Goal: Task Accomplishment & Management: Manage account settings

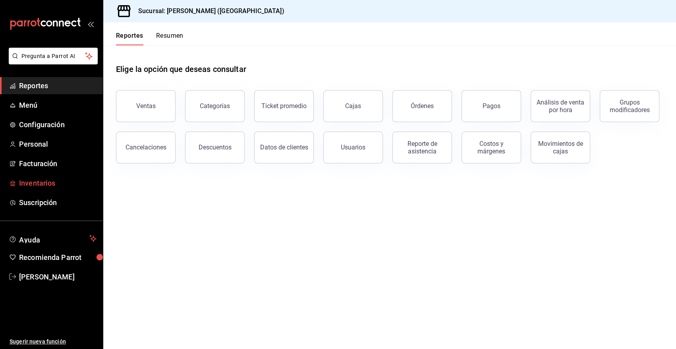
click at [44, 181] on span "Inventarios" at bounding box center [57, 182] width 77 height 11
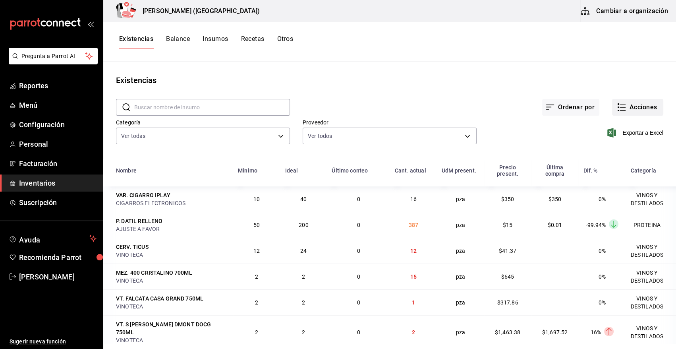
click at [647, 112] on button "Acciones" at bounding box center [637, 107] width 51 height 17
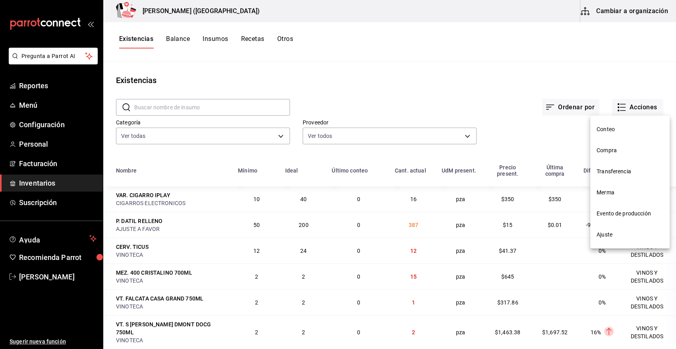
drag, startPoint x: 618, startPoint y: 151, endPoint x: 252, endPoint y: 144, distance: 365.8
click at [618, 151] on span "Compra" at bounding box center [629, 150] width 67 height 8
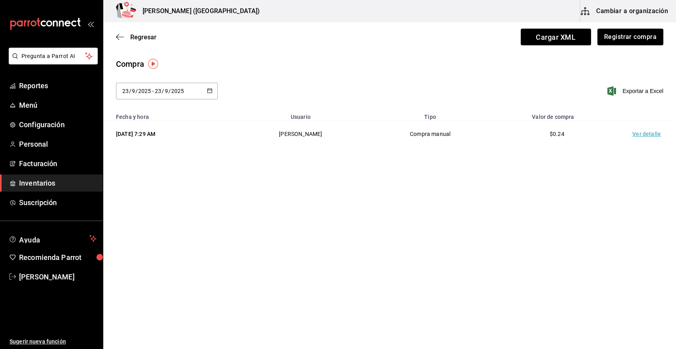
click at [612, 42] on button "Registrar compra" at bounding box center [630, 37] width 66 height 17
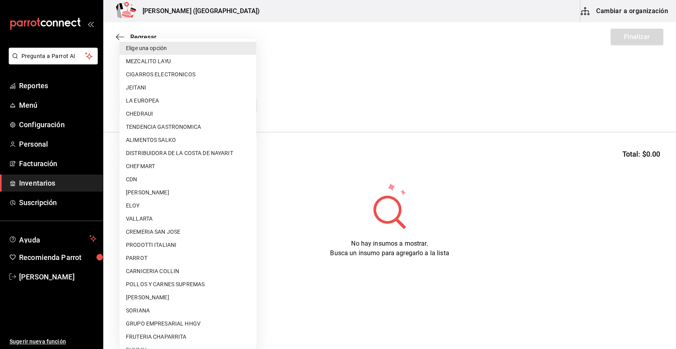
click at [191, 102] on body "Pregunta a Parrot AI Reportes Menú Configuración Personal Facturación Inventari…" at bounding box center [338, 152] width 676 height 304
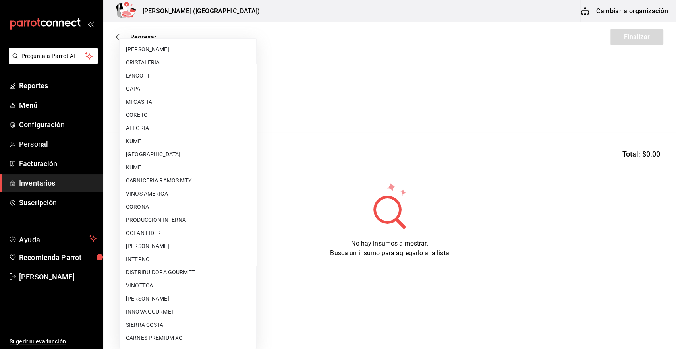
click at [177, 280] on li "VINOTECA" at bounding box center [188, 285] width 137 height 13
type input "bbec6e95-03ab-4cbc-bdec-5aafdfde0467"
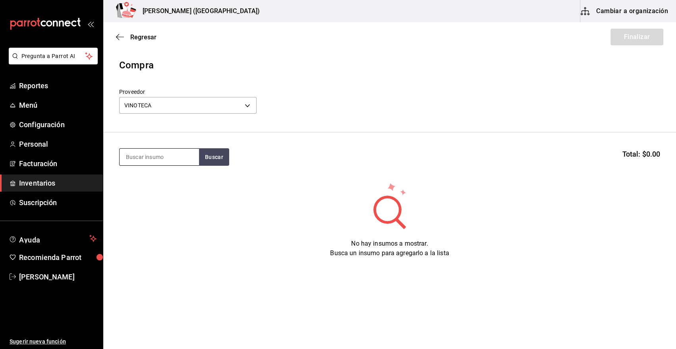
click at [182, 154] on input at bounding box center [159, 157] width 79 height 17
type input "clase a"
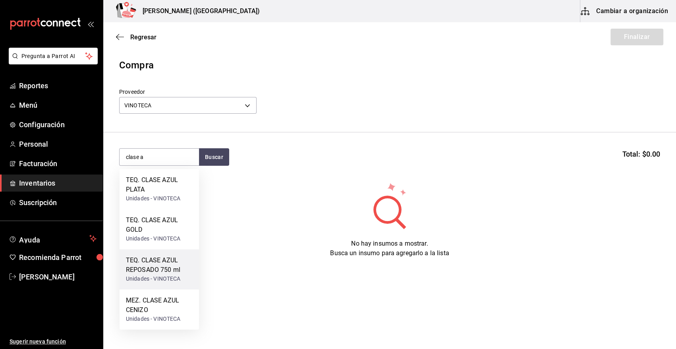
click at [166, 263] on div "TEQ. CLASE AZUL REPOSADO 750 ml" at bounding box center [159, 264] width 67 height 19
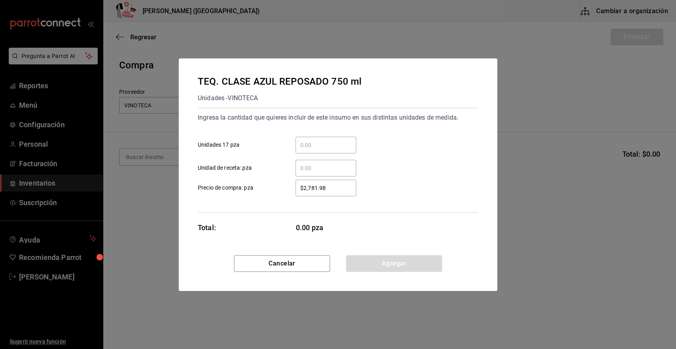
click at [312, 141] on input "​ Unidades 17 pza" at bounding box center [325, 145] width 61 height 10
type input "2"
type input "$3,328.78"
click at [409, 264] on button "Agregar" at bounding box center [394, 263] width 96 height 17
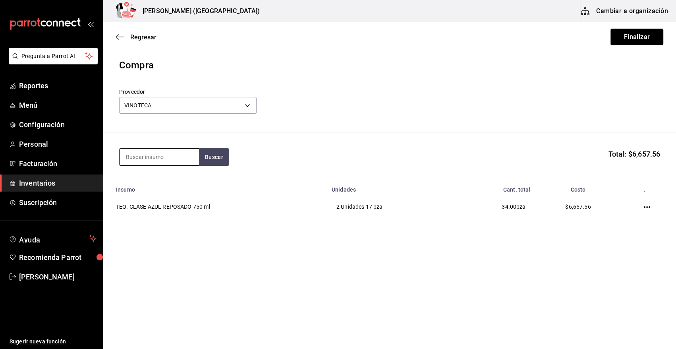
click at [157, 159] on input at bounding box center [159, 157] width 79 height 17
type input "[PERSON_NAME]"
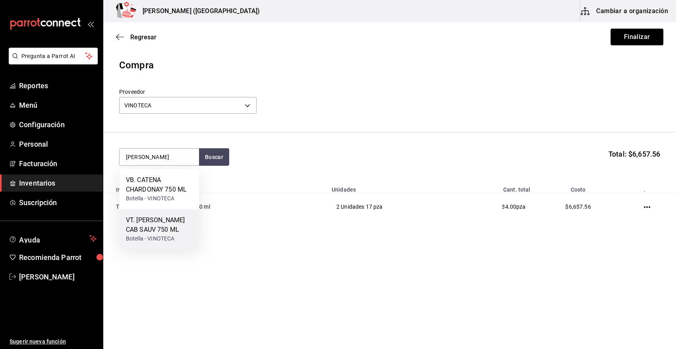
click at [177, 229] on div "VT. [PERSON_NAME] CAB SAUV 750 ML" at bounding box center [159, 224] width 67 height 19
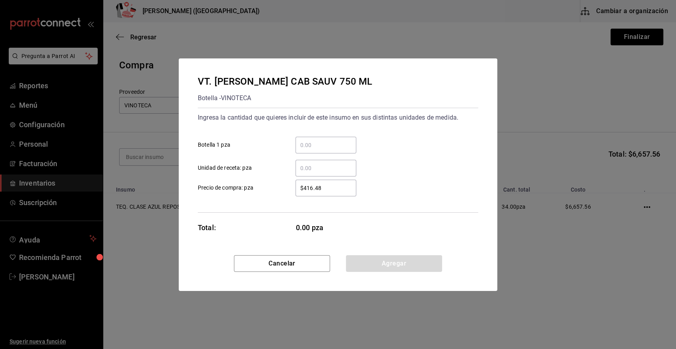
click at [342, 149] on input "​ Botella 1 pza" at bounding box center [325, 145] width 61 height 10
type input "1"
type input "$553.37"
click at [411, 266] on button "Agregar" at bounding box center [394, 263] width 96 height 17
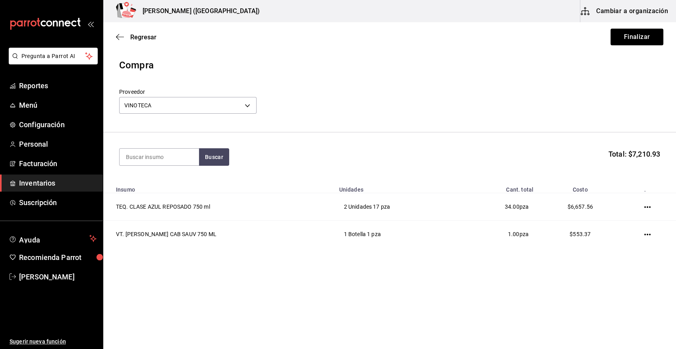
drag, startPoint x: 419, startPoint y: 84, endPoint x: 577, endPoint y: 68, distance: 158.8
click at [420, 83] on header "Compra Proveedor VINOTECA bbec6e95-03ab-4cbc-bdec-5aafdfde0467" at bounding box center [389, 95] width 573 height 74
click at [644, 35] on button "Finalizar" at bounding box center [636, 37] width 53 height 17
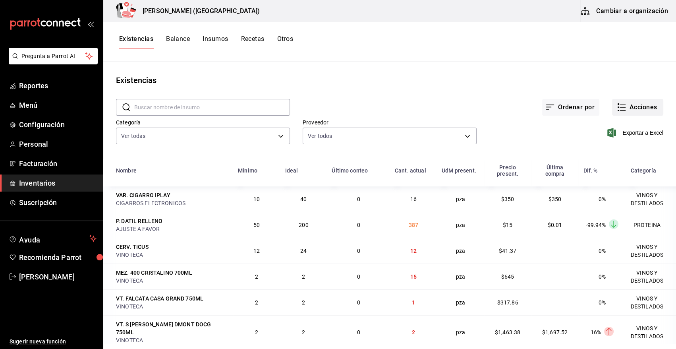
click at [636, 110] on button "Acciones" at bounding box center [637, 107] width 51 height 17
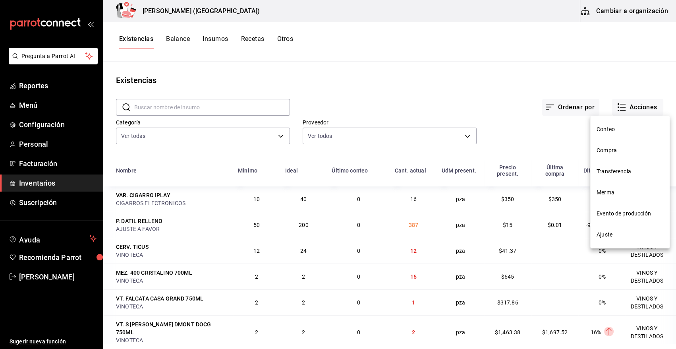
click at [616, 154] on li "Compra" at bounding box center [629, 150] width 79 height 21
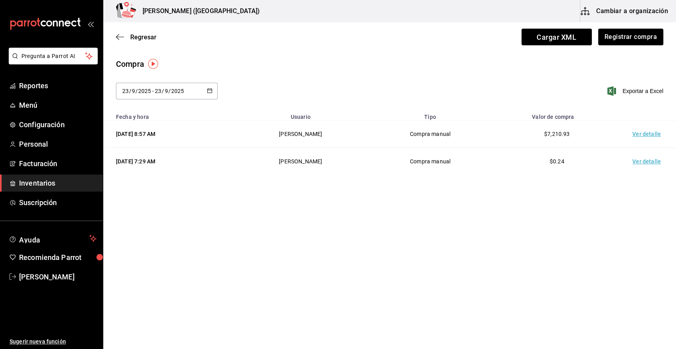
click at [648, 136] on td "Ver detalle" at bounding box center [648, 133] width 56 height 27
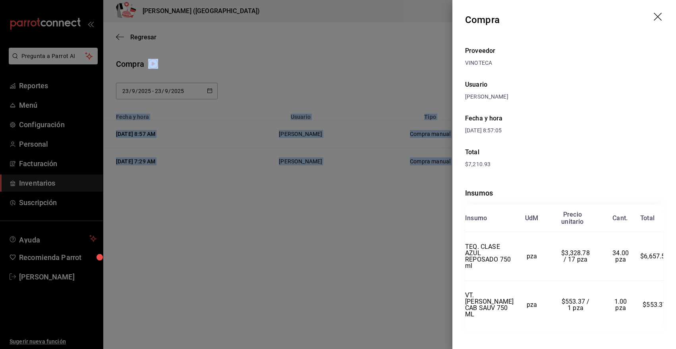
scroll to position [8, 0]
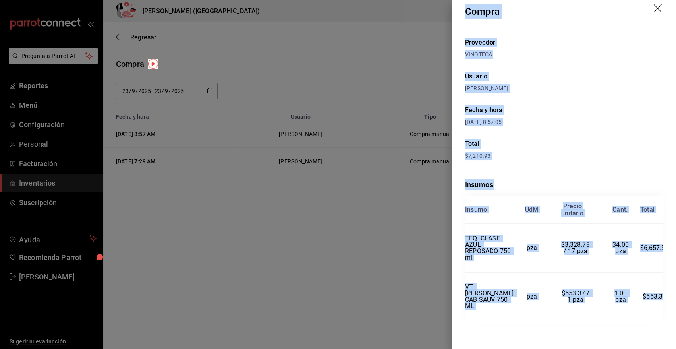
drag, startPoint x: 466, startPoint y: 19, endPoint x: 657, endPoint y: 310, distance: 348.0
click at [657, 310] on div "Compra Proveedor VINOTECA Usuario [PERSON_NAME] y hora [DATE] 8:57:05 Total $7,…" at bounding box center [564, 174] width 224 height 349
copy div "Compra Proveedor VINOTECA Usuario [PERSON_NAME] y hora [DATE] 8:57:05 Total $7,…"
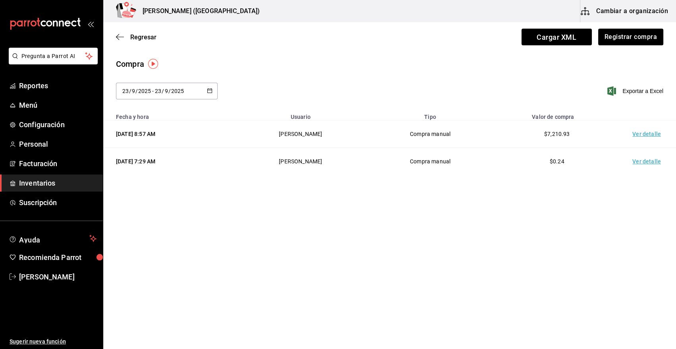
click at [42, 183] on span "Inventarios" at bounding box center [57, 182] width 77 height 11
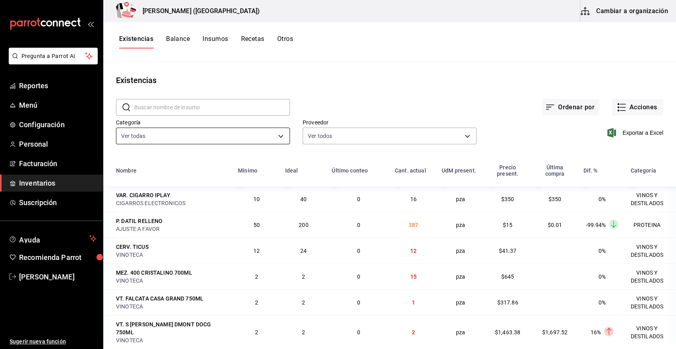
click at [278, 136] on body "Pregunta a Parrot AI Reportes Menú Configuración Personal Facturación Inventari…" at bounding box center [338, 171] width 676 height 343
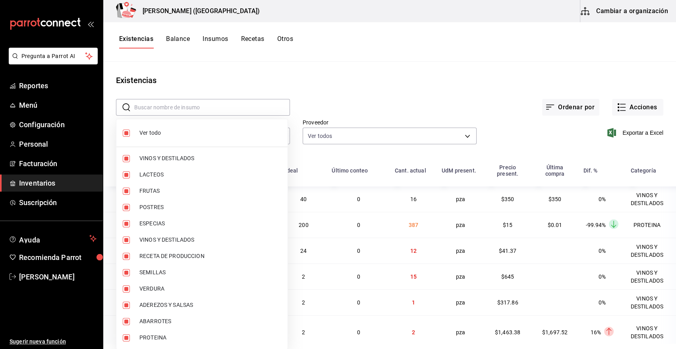
click at [144, 133] on span "Ver todo" at bounding box center [210, 133] width 142 height 8
checkbox input "false"
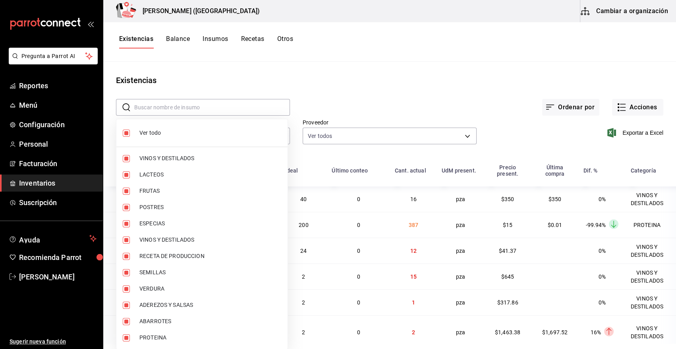
checkbox input "false"
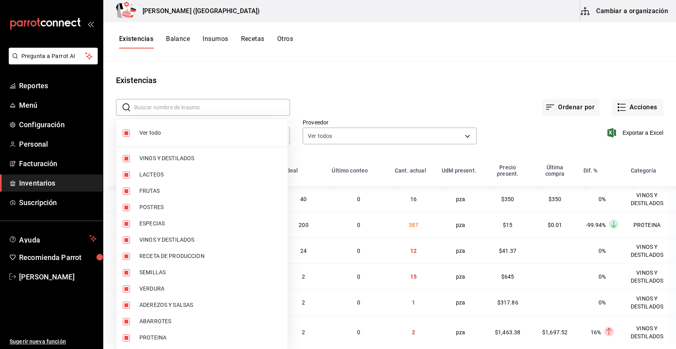
checkbox input "false"
click at [145, 161] on span "VINOS Y DESTILADOS" at bounding box center [210, 158] width 142 height 8
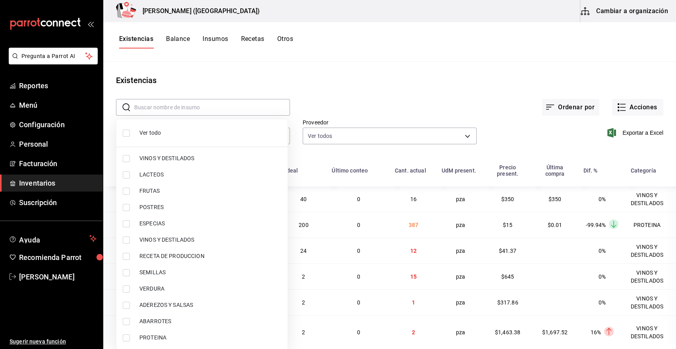
type input "08f8d543-33e6-4481-bf08-168a13d25a39"
checkbox input "true"
click at [160, 242] on span "VINOS Y DESTILADOS" at bounding box center [210, 239] width 142 height 8
type input "08f8d543-33e6-4481-bf08-168a13d25a39,29c1d628-2db5-43b0-85d4-162b4be2a9ed"
checkbox input "true"
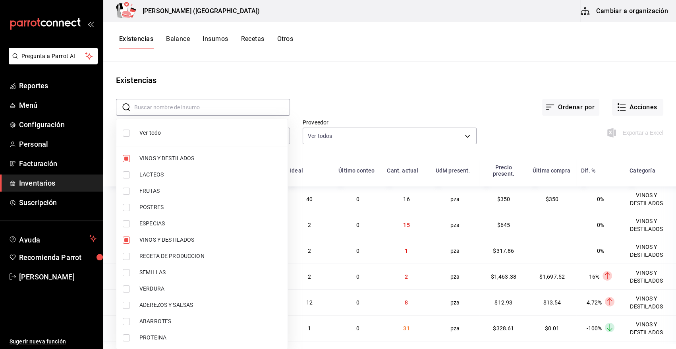
click at [421, 95] on div at bounding box center [338, 174] width 676 height 349
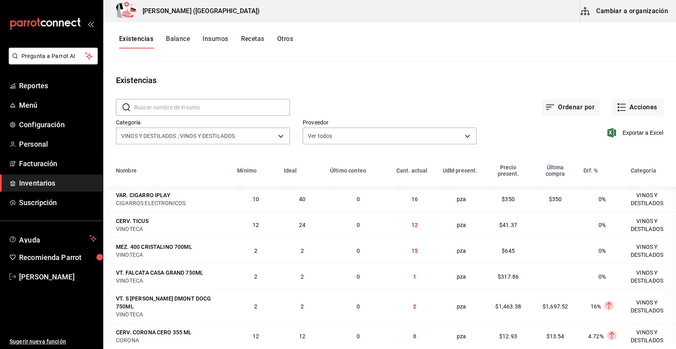
click at [639, 133] on span "Exportar a Excel" at bounding box center [636, 133] width 54 height 10
click at [639, 110] on button "Acciones" at bounding box center [637, 107] width 51 height 17
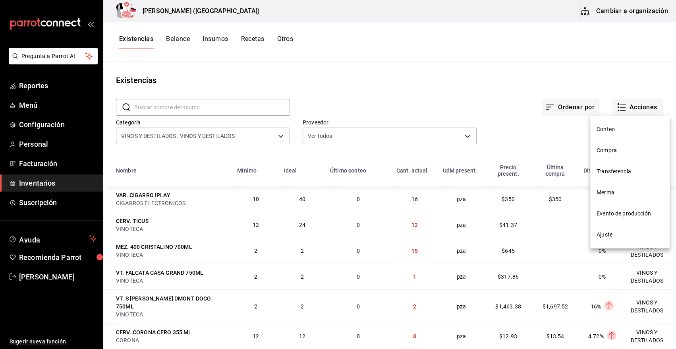
click at [619, 151] on span "Compra" at bounding box center [629, 150] width 67 height 8
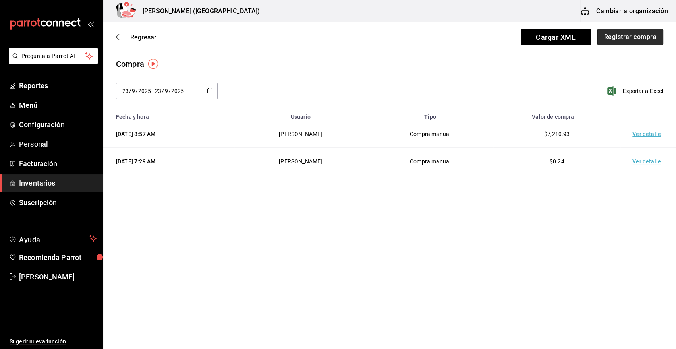
click at [626, 40] on button "Registrar compra" at bounding box center [630, 37] width 66 height 17
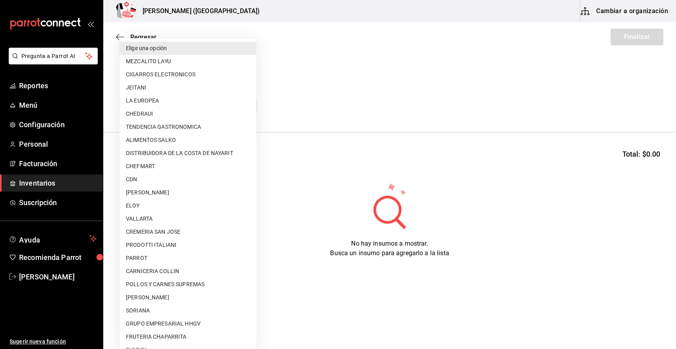
click at [182, 103] on body "Pregunta a Parrot AI Reportes Menú Configuración Personal Facturación Inventari…" at bounding box center [338, 152] width 676 height 304
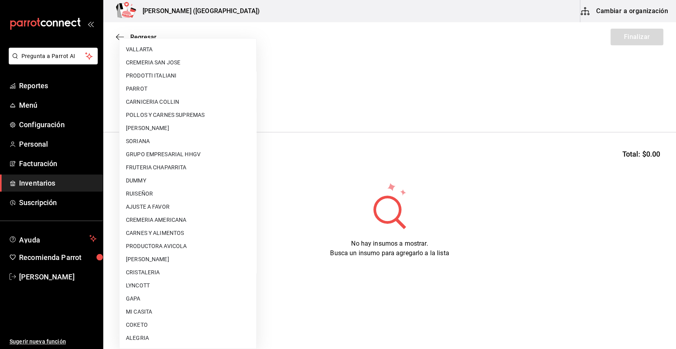
scroll to position [431, 0]
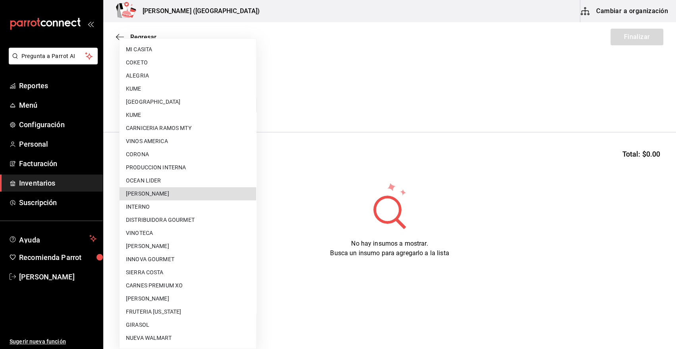
click at [189, 193] on li "[PERSON_NAME]" at bounding box center [188, 193] width 137 height 13
type input "5f41f658-5efd-4494-b71d-48df28f9be8b"
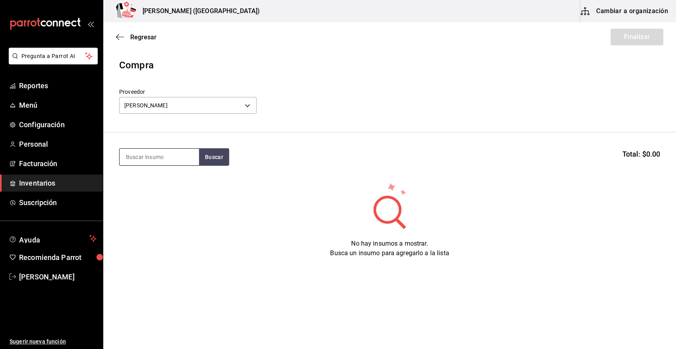
click at [148, 155] on input at bounding box center [159, 157] width 79 height 17
type input "C"
type input "ROBALO"
click at [206, 157] on button "Buscar" at bounding box center [214, 156] width 30 height 17
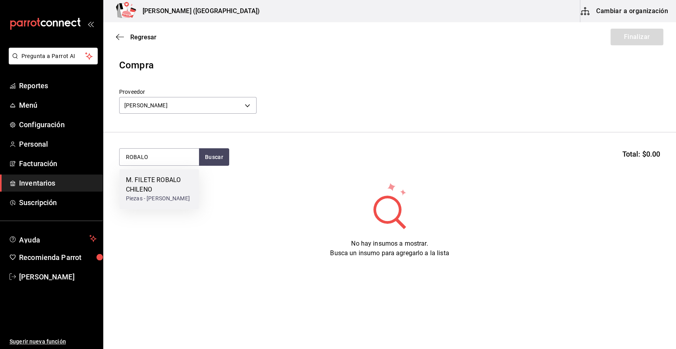
click at [164, 195] on div "Piezas - [PERSON_NAME]" at bounding box center [159, 198] width 67 height 8
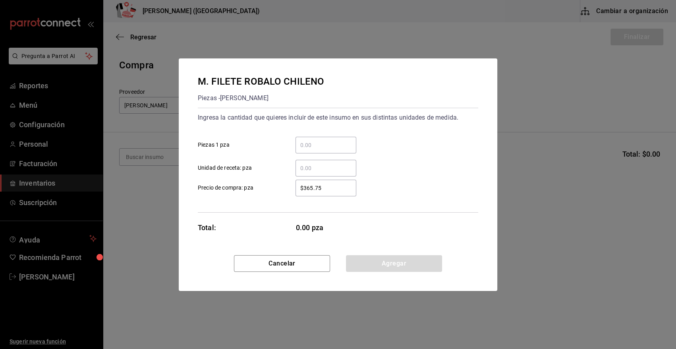
click at [349, 139] on div "​" at bounding box center [325, 145] width 61 height 17
click at [349, 140] on input "​ Piezas 1 pza" at bounding box center [325, 145] width 61 height 10
type input "31"
drag, startPoint x: 329, startPoint y: 188, endPoint x: 277, endPoint y: 194, distance: 52.4
click at [277, 194] on label "$365.75 ​ Precio de compra: pza" at bounding box center [277, 187] width 158 height 17
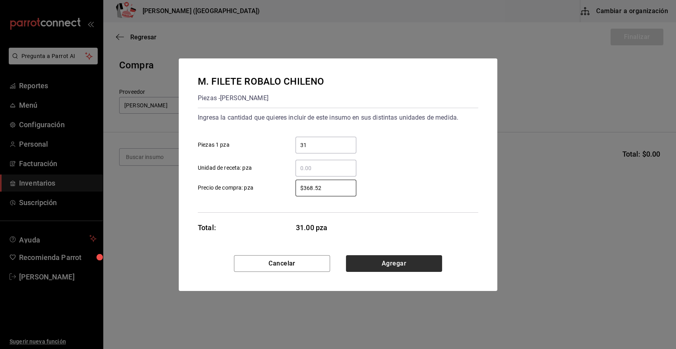
type input "$368.52"
click at [363, 266] on button "Agregar" at bounding box center [394, 263] width 96 height 17
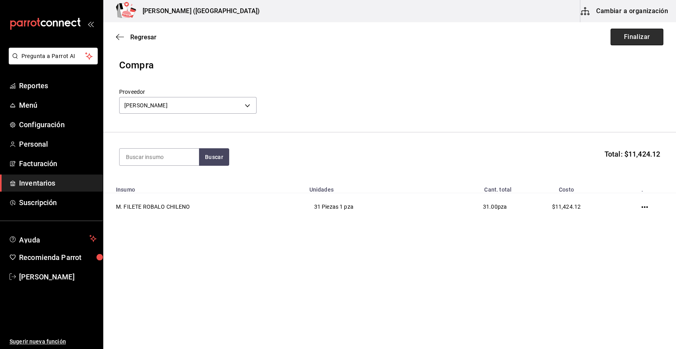
click at [648, 37] on button "Finalizar" at bounding box center [636, 37] width 53 height 17
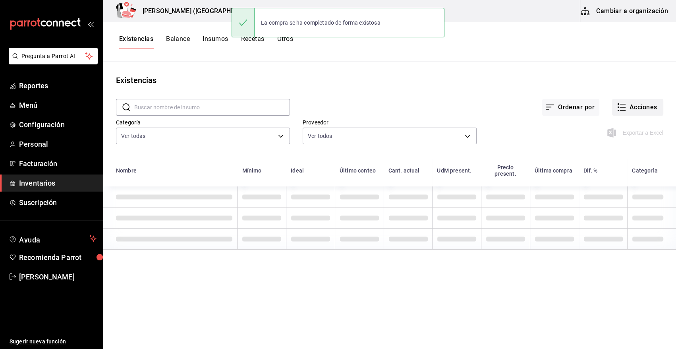
click at [649, 108] on button "Acciones" at bounding box center [637, 107] width 51 height 17
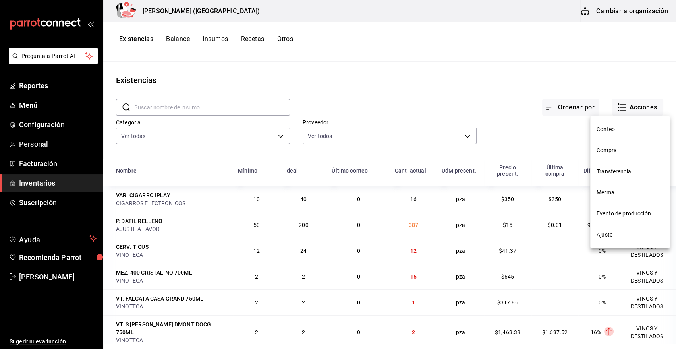
click at [606, 150] on span "Compra" at bounding box center [629, 150] width 67 height 8
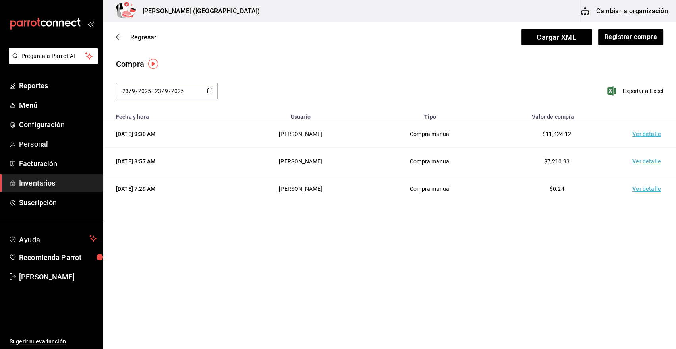
click at [646, 133] on td "Ver detalle" at bounding box center [648, 133] width 56 height 27
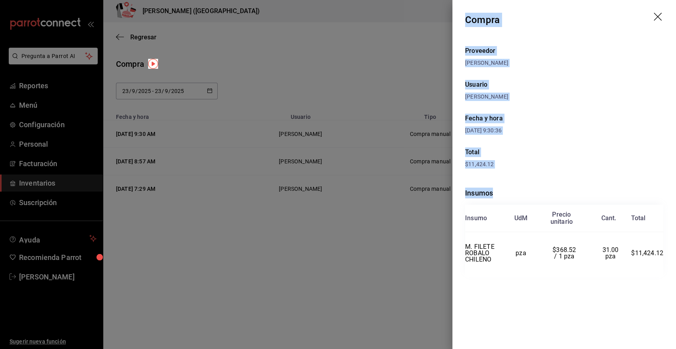
drag, startPoint x: 465, startPoint y: 18, endPoint x: 670, endPoint y: 253, distance: 312.1
click at [670, 253] on div "Compra Proveedor [PERSON_NAME] Usuario [PERSON_NAME] y hora [DATE] 9:30:36 Tota…" at bounding box center [564, 174] width 224 height 349
click at [656, 16] on icon "drag" at bounding box center [659, 18] width 10 height 10
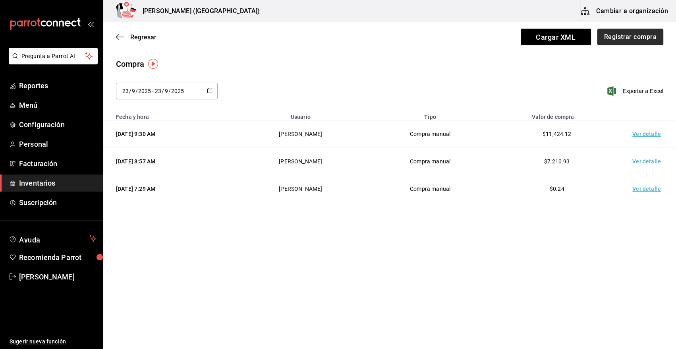
click at [631, 35] on button "Registrar compra" at bounding box center [630, 37] width 66 height 17
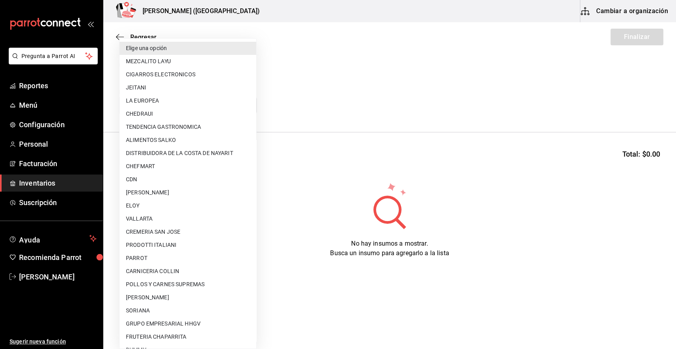
click at [190, 107] on body "Pregunta a Parrot AI Reportes Menú Configuración Personal Facturación Inventari…" at bounding box center [338, 152] width 676 height 304
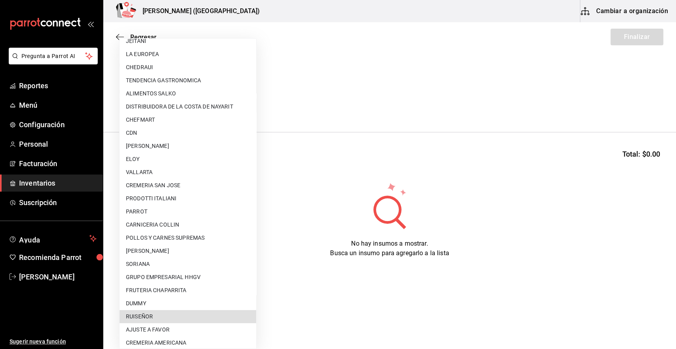
scroll to position [431, 0]
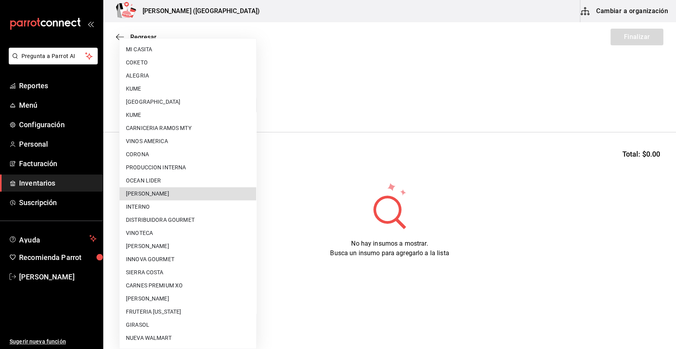
click at [176, 192] on li "[PERSON_NAME]" at bounding box center [188, 193] width 137 height 13
type input "5f41f658-5efd-4494-b71d-48df28f9be8b"
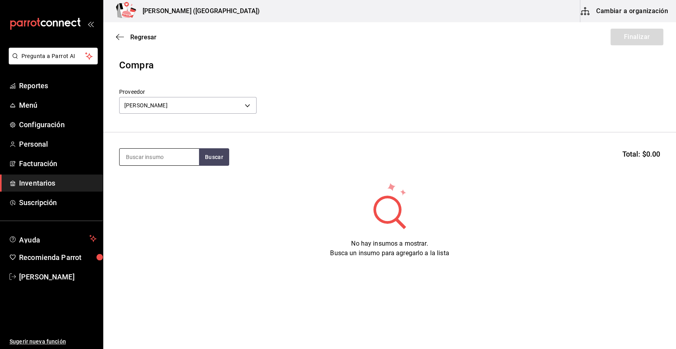
click at [153, 156] on input at bounding box center [159, 157] width 79 height 17
type input "PULPO"
click at [222, 162] on button "Buscar" at bounding box center [214, 156] width 30 height 17
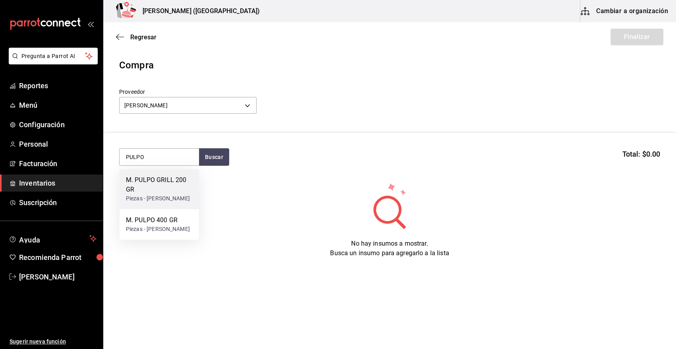
click at [160, 192] on div "M. PULPO GRILL 200 GR" at bounding box center [159, 184] width 67 height 19
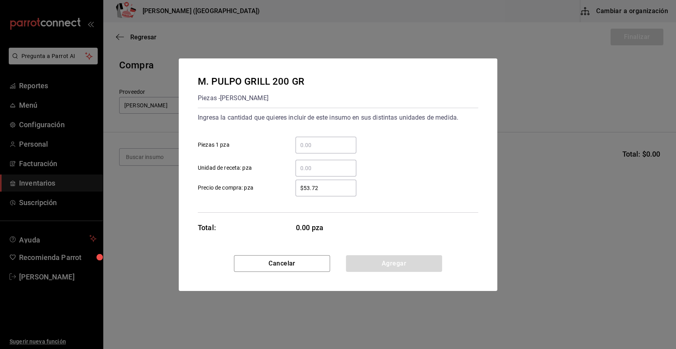
click at [318, 144] on input "​ Piezas 1 pza" at bounding box center [325, 145] width 61 height 10
type input "15"
drag, startPoint x: 327, startPoint y: 187, endPoint x: 276, endPoint y: 188, distance: 51.2
click at [276, 188] on label "$53.72 ​ Precio de compra: pza" at bounding box center [277, 187] width 158 height 17
type input "$176.75"
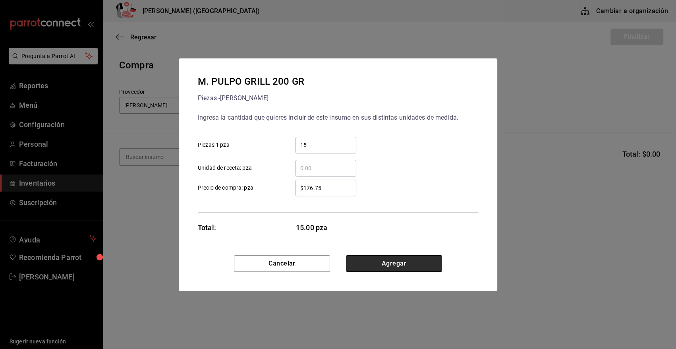
click at [374, 266] on button "Agregar" at bounding box center [394, 263] width 96 height 17
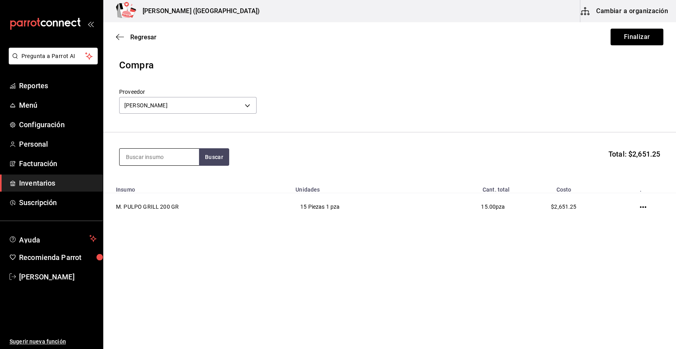
click at [156, 158] on input at bounding box center [159, 157] width 79 height 17
type input "PULPO"
click at [163, 177] on div "M. PULPO 400 GR" at bounding box center [158, 180] width 64 height 10
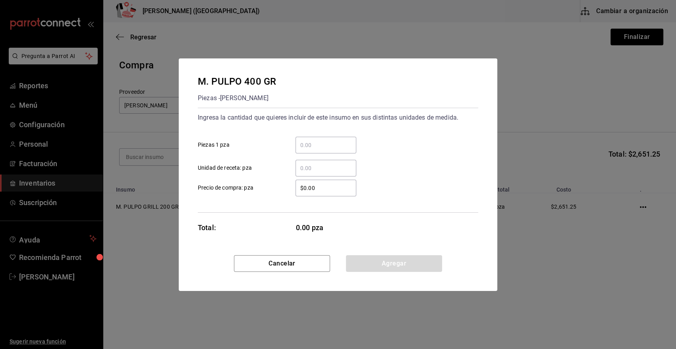
click at [322, 144] on input "​ Piezas 1 pza" at bounding box center [325, 145] width 61 height 10
type input "10"
drag, startPoint x: 328, startPoint y: 191, endPoint x: 257, endPoint y: 190, distance: 71.9
click at [258, 190] on label "$0.00 ​ Precio de compra: pza" at bounding box center [277, 187] width 158 height 17
type input "$353.50"
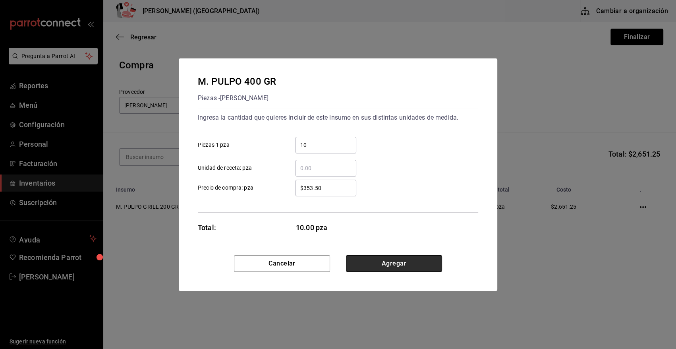
click at [381, 262] on button "Agregar" at bounding box center [394, 263] width 96 height 17
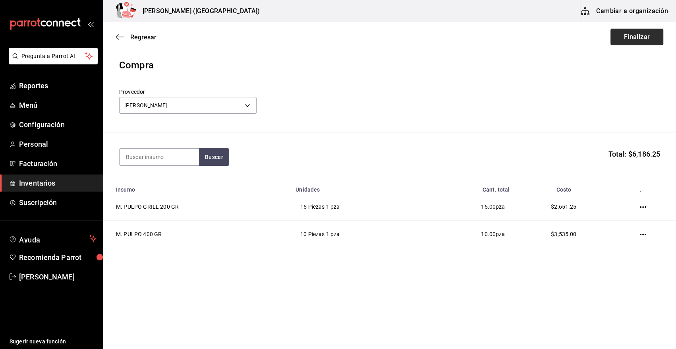
click at [648, 37] on button "Finalizar" at bounding box center [636, 37] width 53 height 17
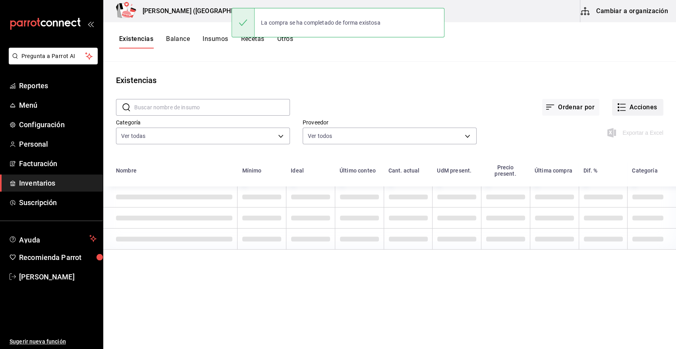
click at [655, 107] on button "Acciones" at bounding box center [637, 107] width 51 height 17
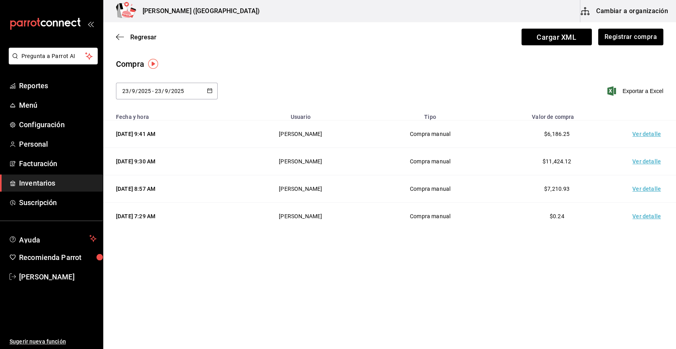
click at [644, 135] on td "Ver detalle" at bounding box center [648, 133] width 56 height 27
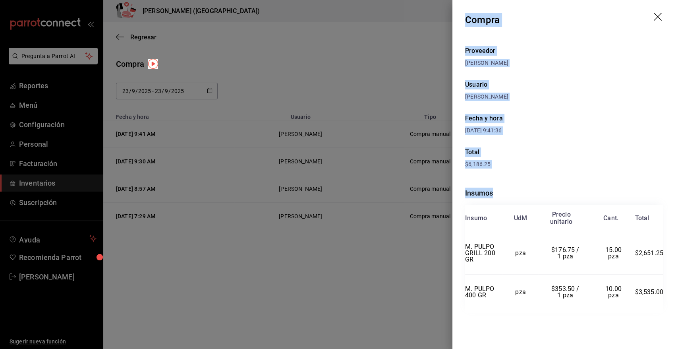
drag, startPoint x: 466, startPoint y: 18, endPoint x: 672, endPoint y: 300, distance: 349.5
click at [672, 300] on div "Compra Proveedor [PERSON_NAME] Usuario [PERSON_NAME] y hora [DATE] 9:41:36 Tota…" at bounding box center [564, 174] width 224 height 349
click at [657, 14] on icon "drag" at bounding box center [659, 18] width 10 height 10
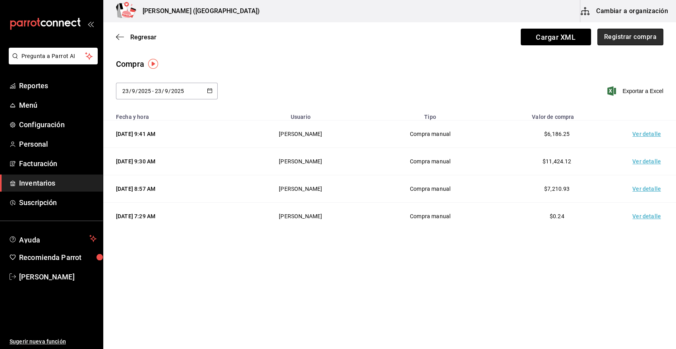
click at [648, 33] on button "Registrar compra" at bounding box center [630, 37] width 66 height 17
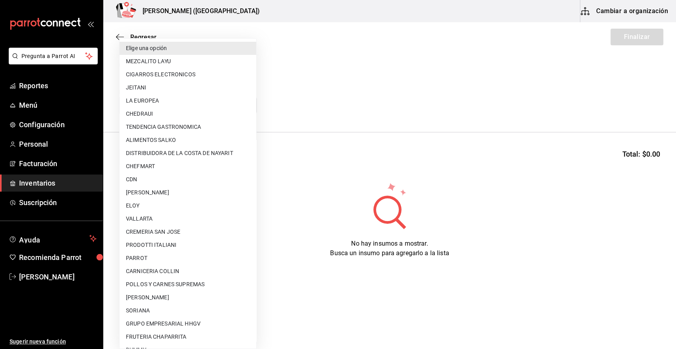
click at [150, 107] on body "Pregunta a Parrot AI Reportes Menú Configuración Personal Facturación Inventari…" at bounding box center [338, 152] width 676 height 304
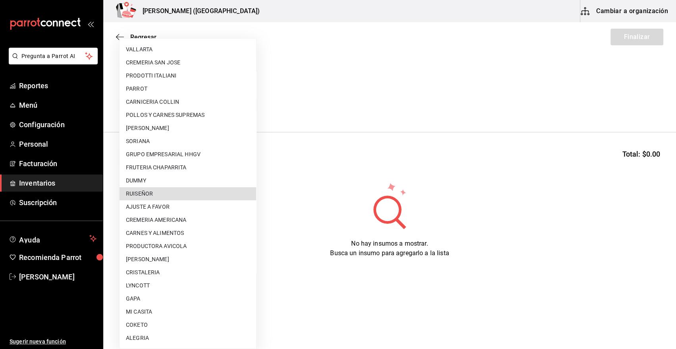
scroll to position [431, 0]
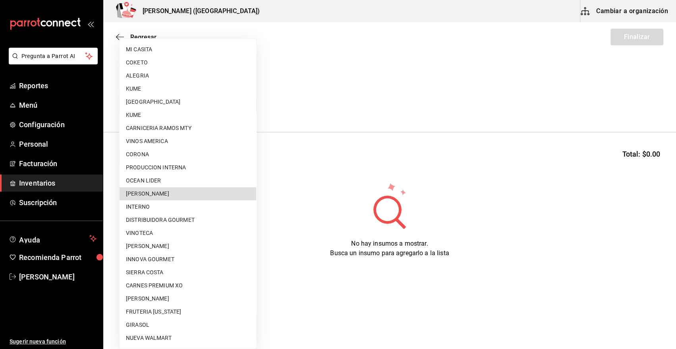
click at [176, 191] on li "[PERSON_NAME]" at bounding box center [188, 193] width 137 height 13
type input "5f41f658-5efd-4494-b71d-48df28f9be8b"
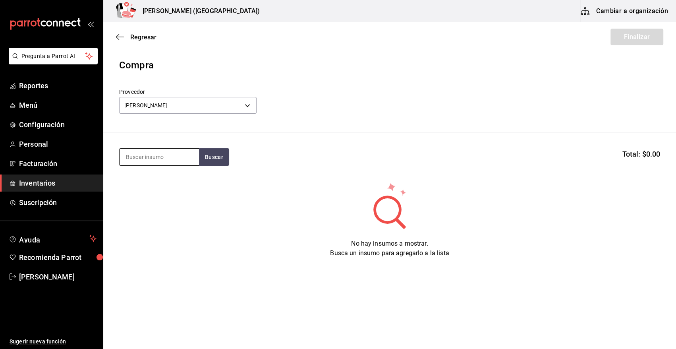
click at [177, 157] on input at bounding box center [159, 157] width 79 height 17
type input "CANGRE"
click at [218, 156] on button "Buscar" at bounding box center [214, 156] width 30 height 17
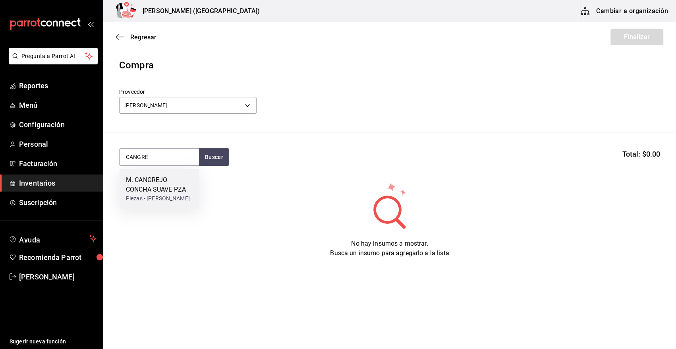
click at [151, 188] on div "M. CANGREJO CONCHA SUAVE PZA" at bounding box center [159, 184] width 67 height 19
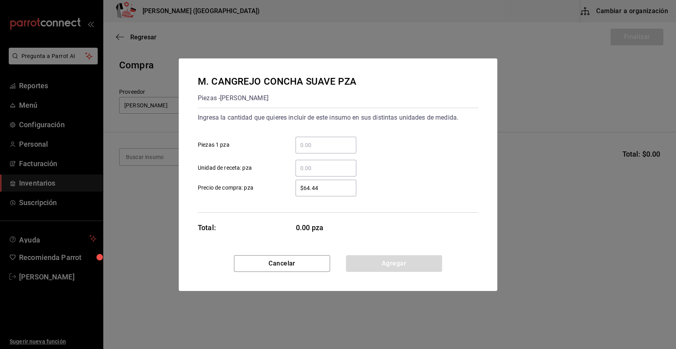
click at [339, 149] on input "​ Piezas 1 pza" at bounding box center [325, 145] width 61 height 10
type input "27"
drag, startPoint x: 324, startPoint y: 189, endPoint x: 278, endPoint y: 191, distance: 46.1
click at [278, 191] on label "$64.44 ​ Precio de compra: pza" at bounding box center [277, 187] width 158 height 17
type input "$67.53"
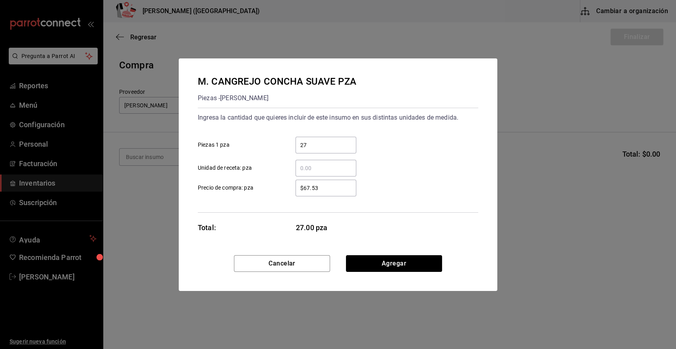
click at [411, 264] on button "Agregar" at bounding box center [394, 263] width 96 height 17
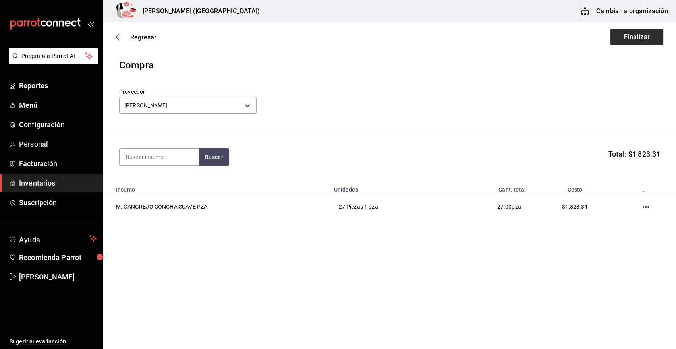
click at [647, 36] on button "Finalizar" at bounding box center [636, 37] width 53 height 17
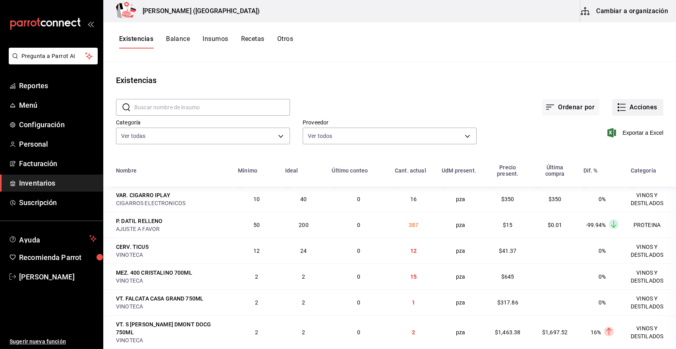
click at [649, 106] on button "Acciones" at bounding box center [637, 107] width 51 height 17
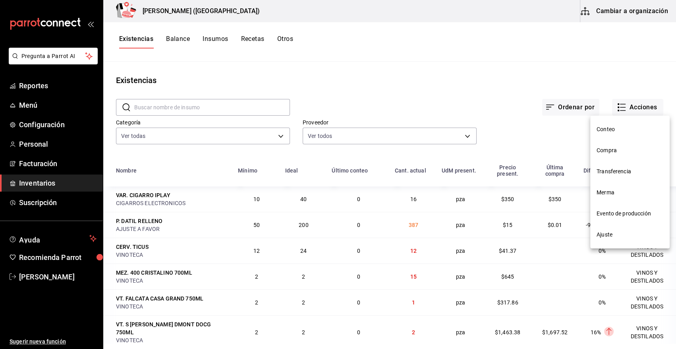
click at [604, 147] on span "Compra" at bounding box center [629, 150] width 67 height 8
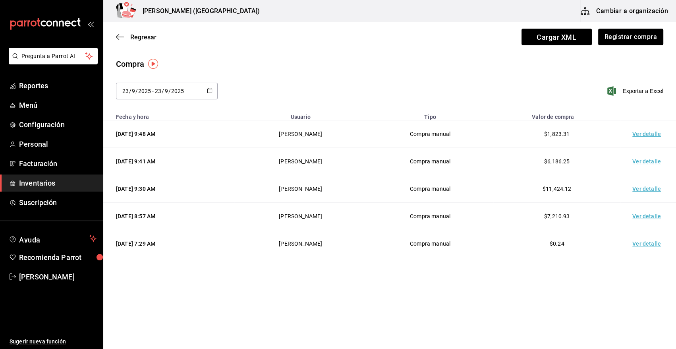
click at [644, 133] on td "Ver detalle" at bounding box center [648, 133] width 56 height 27
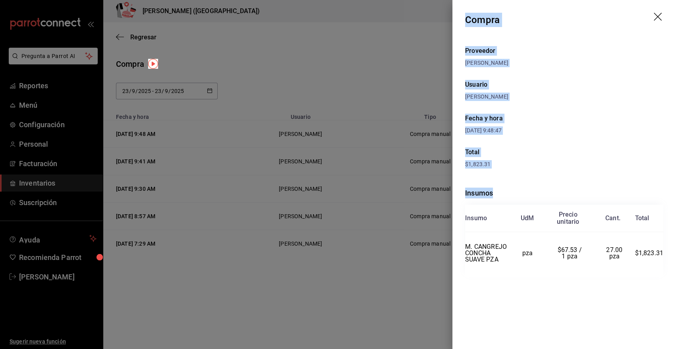
drag, startPoint x: 465, startPoint y: 20, endPoint x: 668, endPoint y: 258, distance: 312.7
click at [668, 258] on div "Compra Proveedor [PERSON_NAME] Usuario [PERSON_NAME] y hora [DATE] 9:48:47 Tota…" at bounding box center [564, 174] width 224 height 349
click at [656, 16] on icon "drag" at bounding box center [659, 18] width 10 height 10
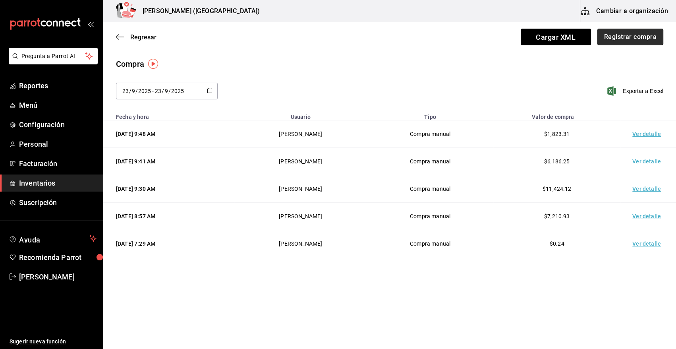
click at [627, 41] on button "Registrar compra" at bounding box center [630, 37] width 66 height 17
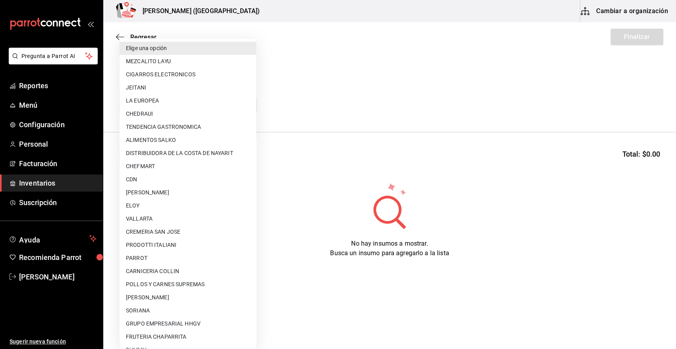
click at [237, 101] on body "Pregunta a Parrot AI Reportes Menú Configuración Personal Facturación Inventari…" at bounding box center [338, 152] width 676 height 304
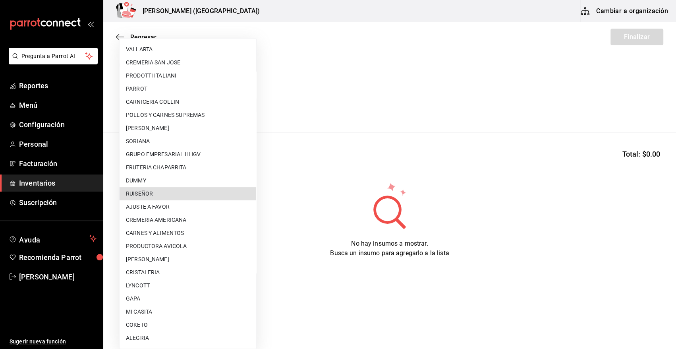
scroll to position [431, 0]
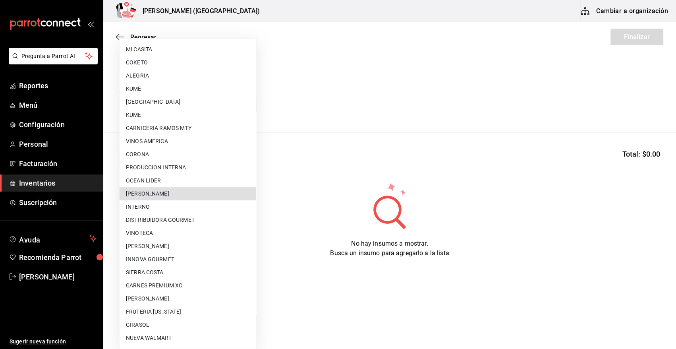
click at [210, 195] on li "[PERSON_NAME]" at bounding box center [188, 193] width 137 height 13
type input "5f41f658-5efd-4494-b71d-48df28f9be8b"
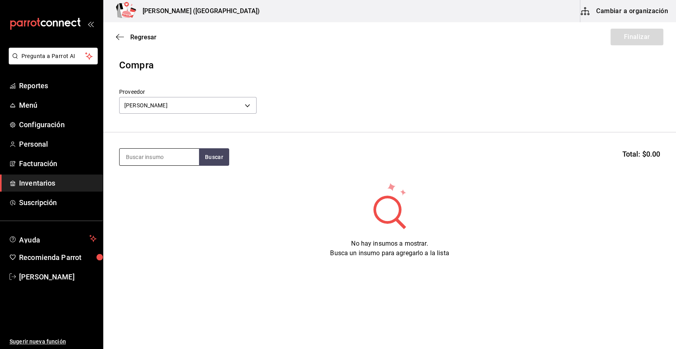
click at [169, 159] on input at bounding box center [159, 157] width 79 height 17
type input "R"
type input "CAMARO"
click at [208, 155] on button "Buscar" at bounding box center [214, 156] width 30 height 17
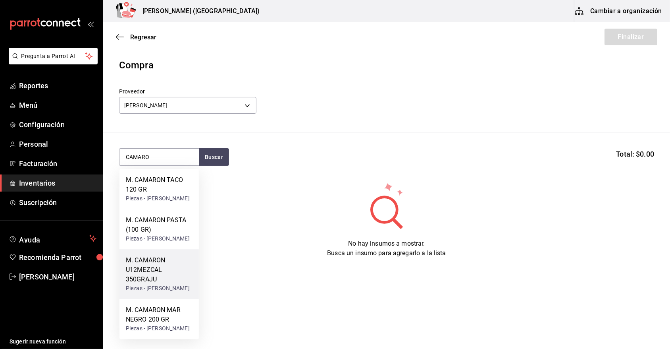
click at [163, 284] on div "M. CAMARON U12MEZCAL 350GRAJU" at bounding box center [159, 269] width 67 height 29
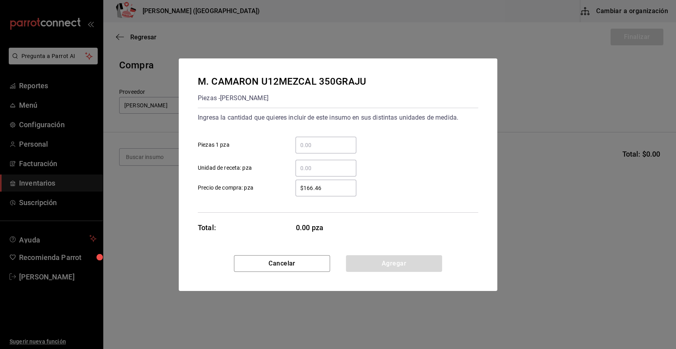
click at [324, 142] on input "​ Piezas 1 pza" at bounding box center [325, 145] width 61 height 10
type input "20"
drag, startPoint x: 332, startPoint y: 189, endPoint x: 516, endPoint y: 199, distance: 184.9
click at [266, 192] on label "$166.46 ​ Precio de compra: pza" at bounding box center [277, 187] width 158 height 17
type input "$150.26"
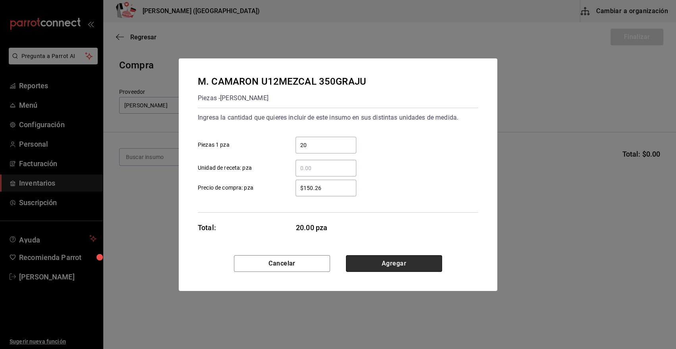
click at [413, 267] on button "Agregar" at bounding box center [394, 263] width 96 height 17
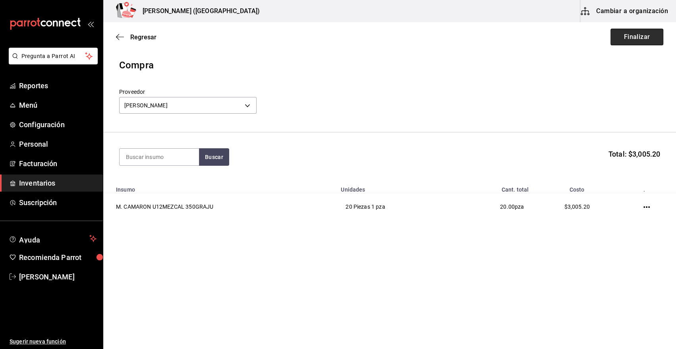
click at [646, 32] on button "Finalizar" at bounding box center [636, 37] width 53 height 17
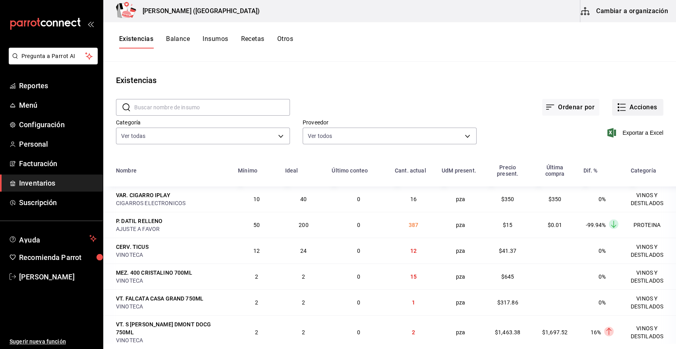
click at [631, 106] on button "Acciones" at bounding box center [637, 107] width 51 height 17
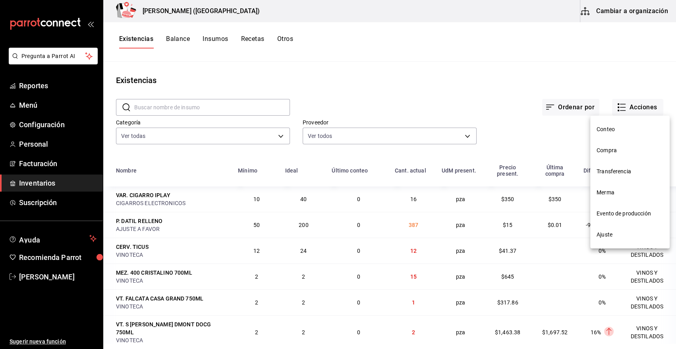
click at [617, 149] on span "Compra" at bounding box center [629, 150] width 67 height 8
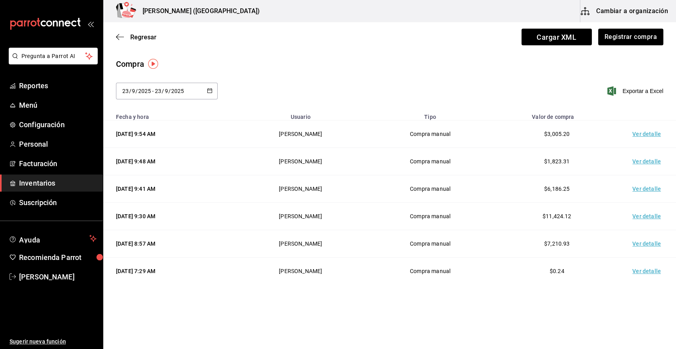
click at [640, 136] on td "Ver detalle" at bounding box center [648, 133] width 56 height 27
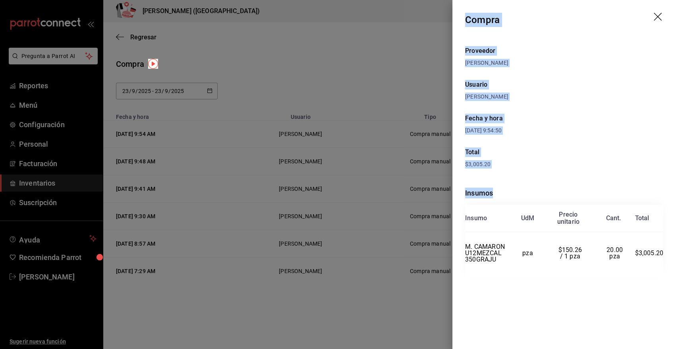
drag, startPoint x: 466, startPoint y: 19, endPoint x: 664, endPoint y: 261, distance: 312.1
click at [664, 261] on div "Compra Proveedor [PERSON_NAME] Usuario [PERSON_NAME] y hora [DATE] 9:54:50 Tota…" at bounding box center [564, 174] width 224 height 349
click at [657, 14] on icon "drag" at bounding box center [659, 18] width 10 height 10
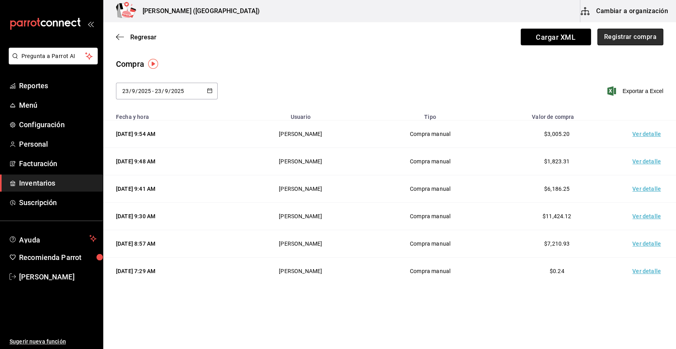
click at [627, 39] on button "Registrar compra" at bounding box center [630, 37] width 66 height 17
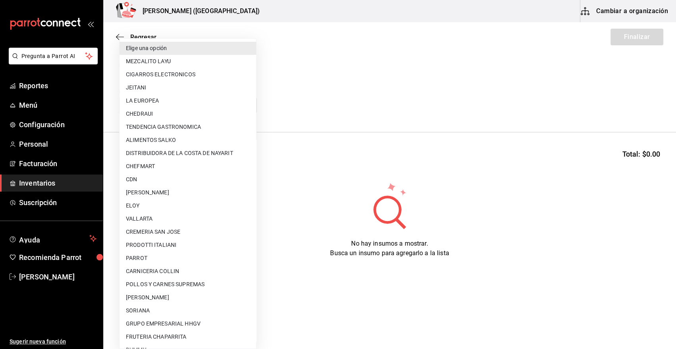
click at [216, 107] on body "Pregunta a Parrot AI Reportes Menú Configuración Personal Facturación Inventari…" at bounding box center [338, 152] width 676 height 304
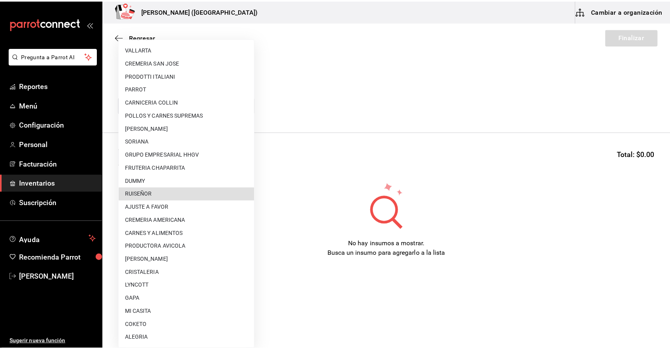
scroll to position [431, 0]
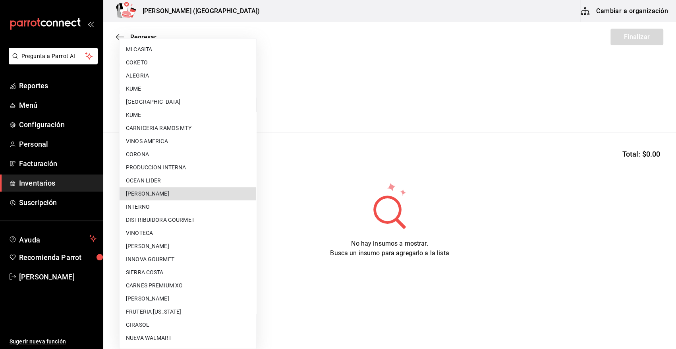
click at [179, 194] on li "[PERSON_NAME]" at bounding box center [188, 193] width 137 height 13
type input "5f41f658-5efd-4494-b71d-48df28f9be8b"
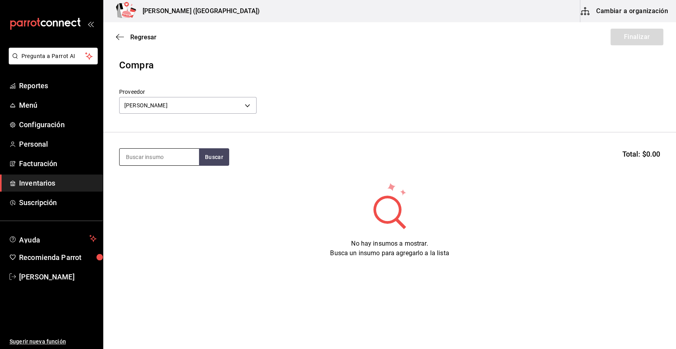
click at [162, 154] on input at bounding box center [159, 157] width 79 height 17
type input "CAMARON"
click at [205, 157] on button "Buscar" at bounding box center [214, 156] width 30 height 17
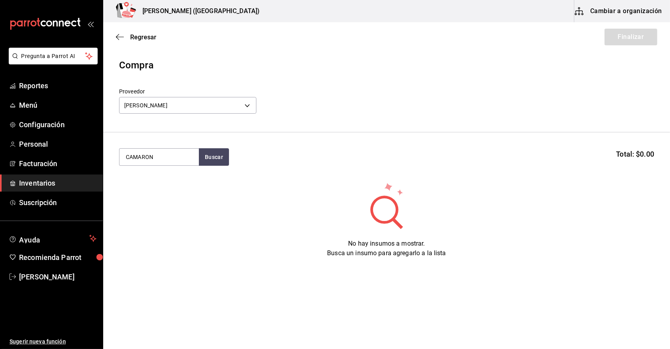
scroll to position [0, 0]
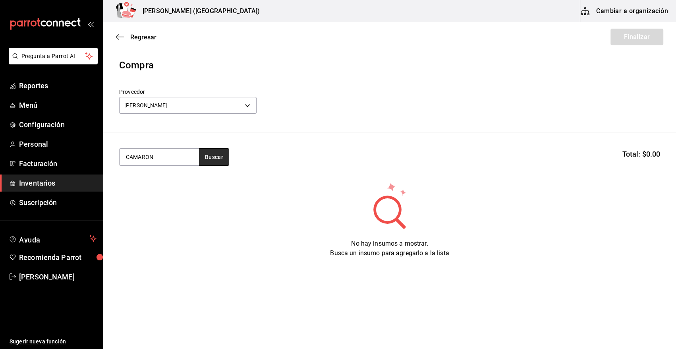
click at [222, 157] on button "Buscar" at bounding box center [214, 156] width 30 height 17
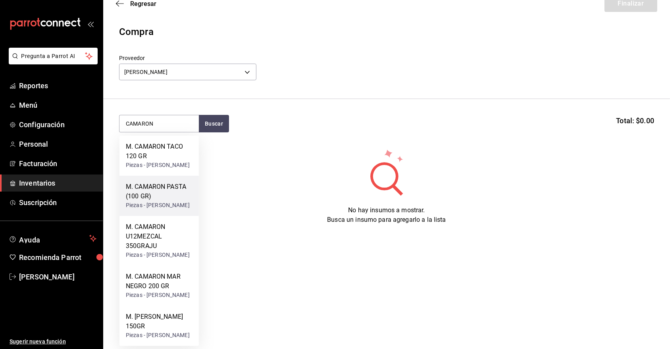
scroll to position [75, 0]
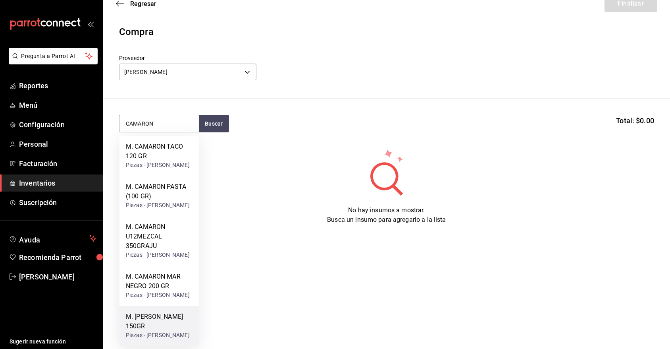
click at [171, 316] on div "M. [PERSON_NAME] 150GR" at bounding box center [159, 321] width 67 height 19
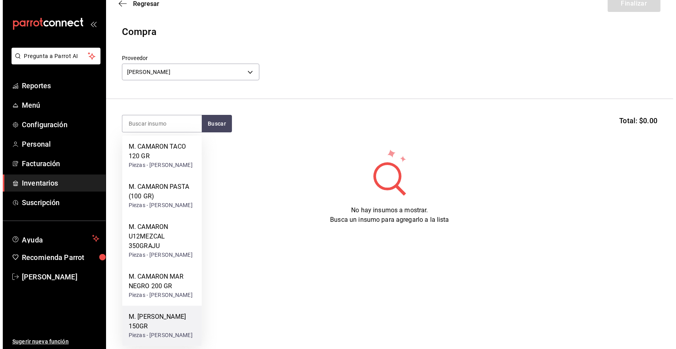
scroll to position [0, 0]
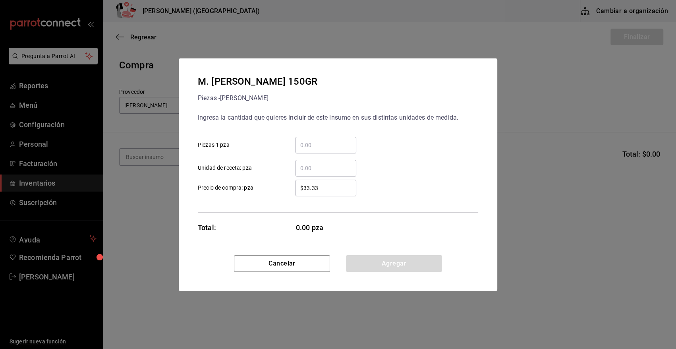
click at [322, 139] on div "​" at bounding box center [325, 145] width 61 height 17
click at [322, 140] on input "​ Piezas 1 pza" at bounding box center [325, 145] width 61 height 10
type input "57"
drag, startPoint x: 327, startPoint y: 184, endPoint x: 285, endPoint y: 192, distance: 42.1
click at [285, 192] on div "$33.33 ​" at bounding box center [319, 187] width 73 height 17
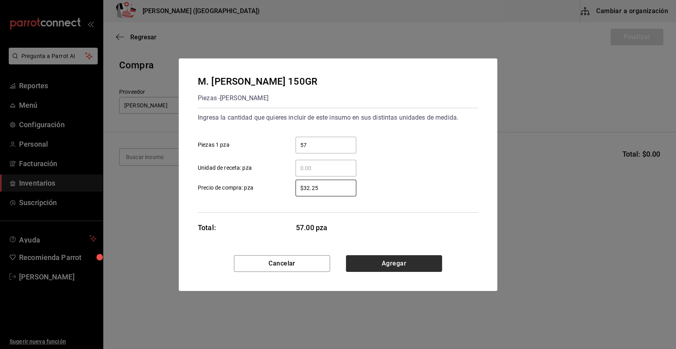
type input "$32.25"
click at [396, 265] on button "Agregar" at bounding box center [394, 263] width 96 height 17
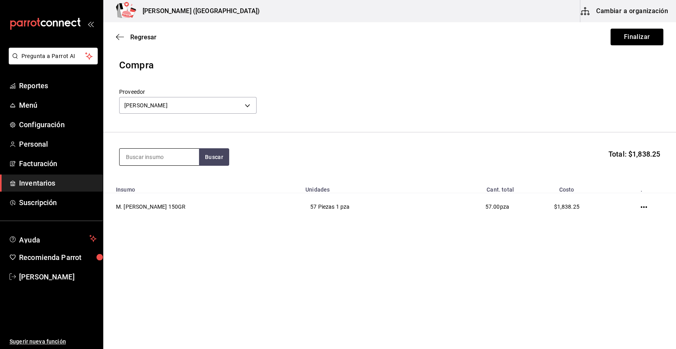
click at [159, 157] on input at bounding box center [159, 157] width 79 height 17
type input "CAMARO"
click at [220, 152] on button "Buscar" at bounding box center [214, 156] width 30 height 17
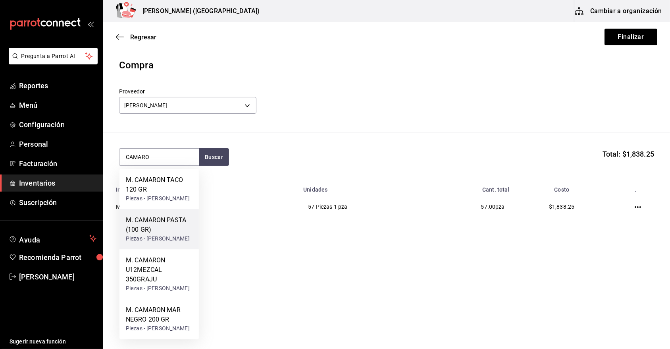
click at [173, 232] on div "M. CAMARON PASTA (100 GR)" at bounding box center [159, 224] width 67 height 19
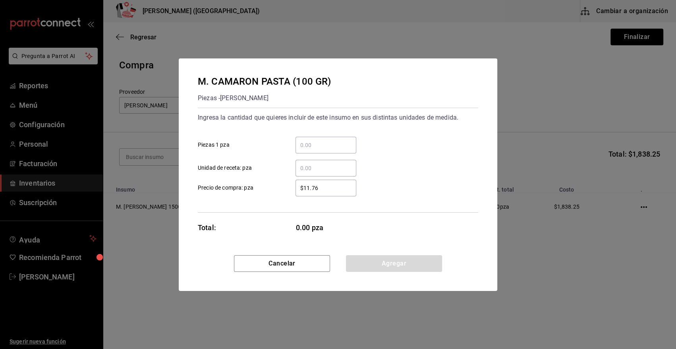
click at [321, 146] on input "​ Piezas 1 pza" at bounding box center [325, 145] width 61 height 10
type input "20"
drag, startPoint x: 330, startPoint y: 191, endPoint x: 274, endPoint y: 190, distance: 56.0
click at [274, 190] on label "$11.76 ​ Precio de compra: pza" at bounding box center [277, 187] width 158 height 17
type input "$21.50"
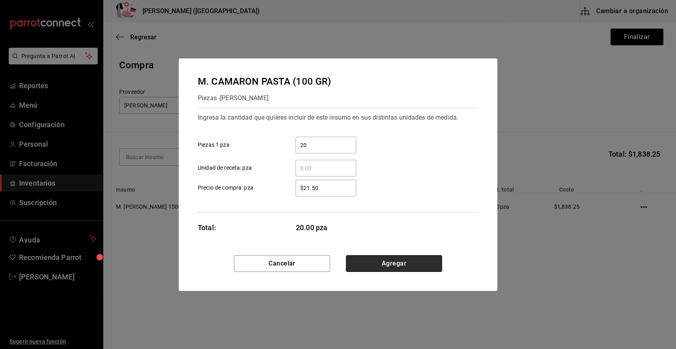
click at [407, 262] on button "Agregar" at bounding box center [394, 263] width 96 height 17
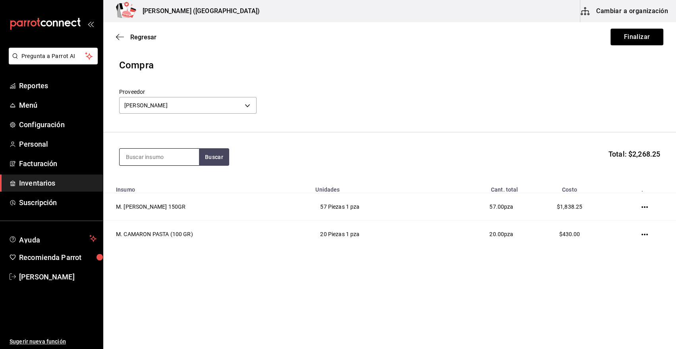
click at [159, 159] on input at bounding box center [159, 157] width 79 height 17
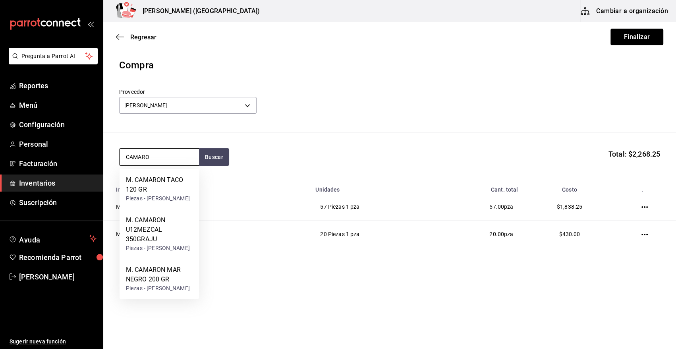
type input "CAMARON"
click at [174, 284] on div "M. CAMARON MAR NEGRO 200 GR" at bounding box center [159, 274] width 67 height 19
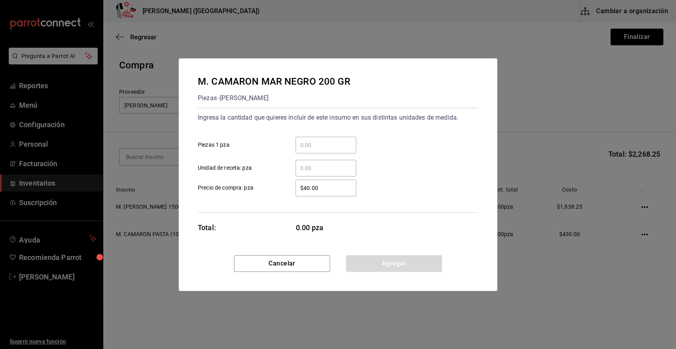
click at [340, 146] on input "​ Piezas 1 pza" at bounding box center [325, 145] width 61 height 10
type input "21"
drag, startPoint x: 327, startPoint y: 191, endPoint x: 269, endPoint y: 191, distance: 57.6
click at [269, 191] on label "$40.00 ​ Precio de compra: pza" at bounding box center [277, 187] width 158 height 17
type input "$43"
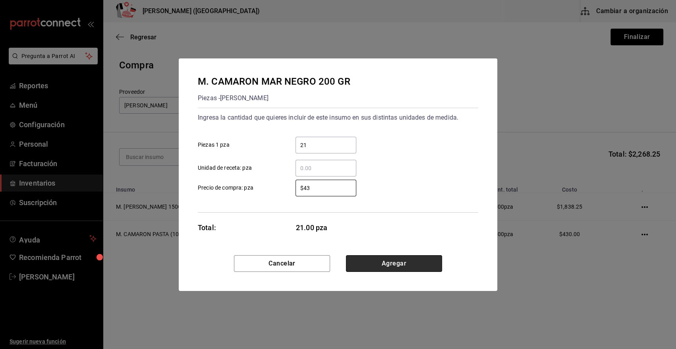
click at [376, 262] on button "Agregar" at bounding box center [394, 263] width 96 height 17
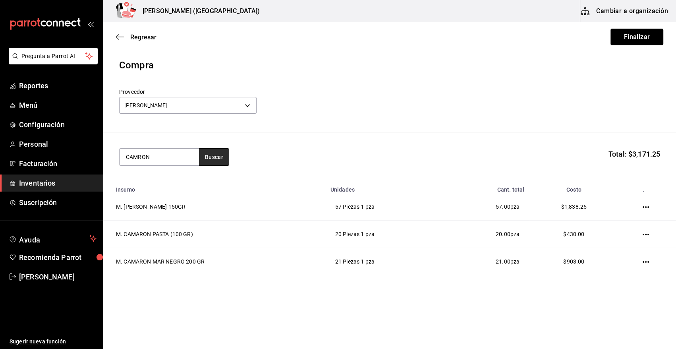
click at [222, 158] on button "Buscar" at bounding box center [214, 156] width 30 height 17
click at [221, 159] on button "Buscar" at bounding box center [214, 156] width 30 height 17
click at [139, 156] on input "CAMRON" at bounding box center [159, 157] width 79 height 17
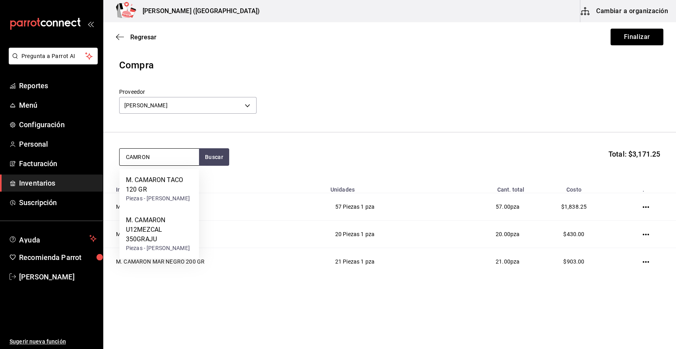
type input "CAMARON"
click at [164, 186] on div "M. CAMARON TACO 120 GR" at bounding box center [159, 184] width 67 height 19
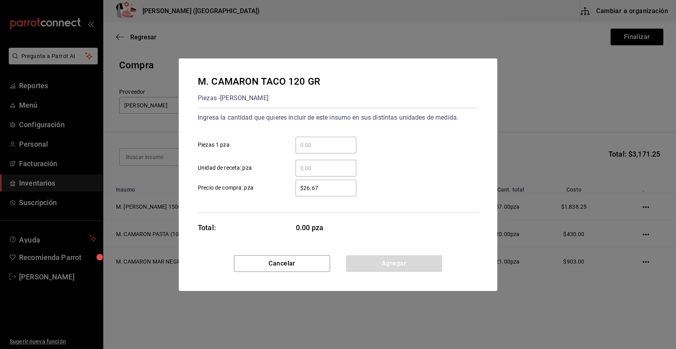
click at [318, 148] on input "​ Piezas 1 pza" at bounding box center [325, 145] width 61 height 10
type input "20"
drag, startPoint x: 330, startPoint y: 188, endPoint x: 269, endPoint y: 187, distance: 60.4
click at [269, 187] on label "$26.67 ​ Precio de compra: pza" at bounding box center [277, 187] width 158 height 17
type input "$25.8"
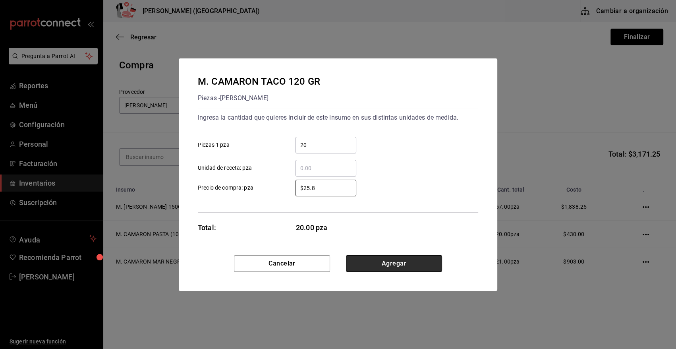
click at [417, 267] on button "Agregar" at bounding box center [394, 263] width 96 height 17
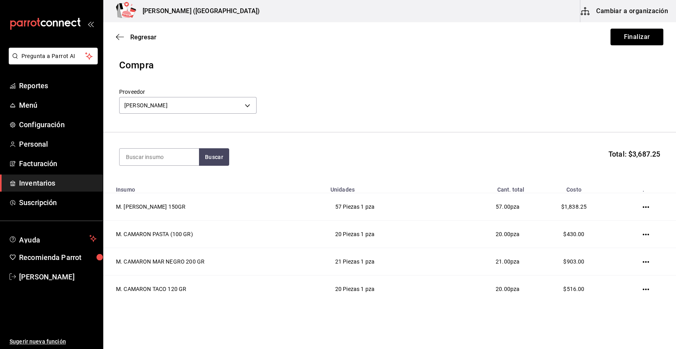
click at [633, 35] on button "Finalizar" at bounding box center [636, 37] width 53 height 17
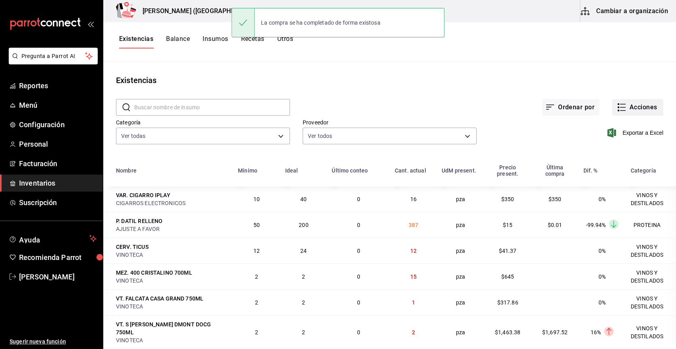
click at [639, 110] on button "Acciones" at bounding box center [637, 107] width 51 height 17
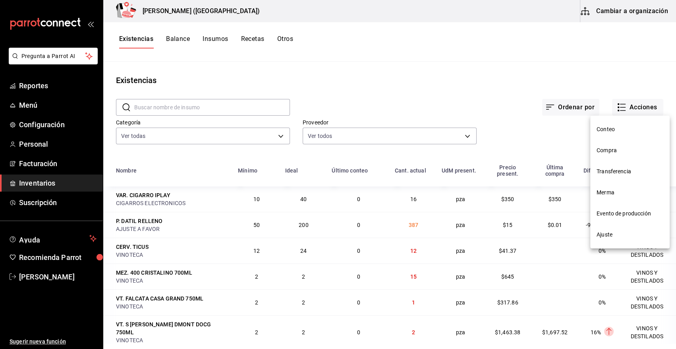
click at [604, 149] on span "Compra" at bounding box center [629, 150] width 67 height 8
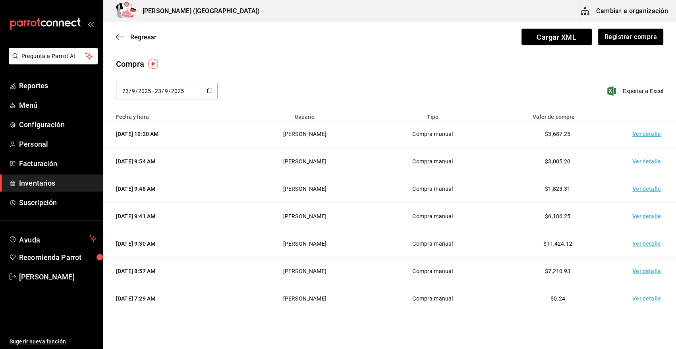
click at [632, 135] on td "Ver detalle" at bounding box center [648, 133] width 56 height 27
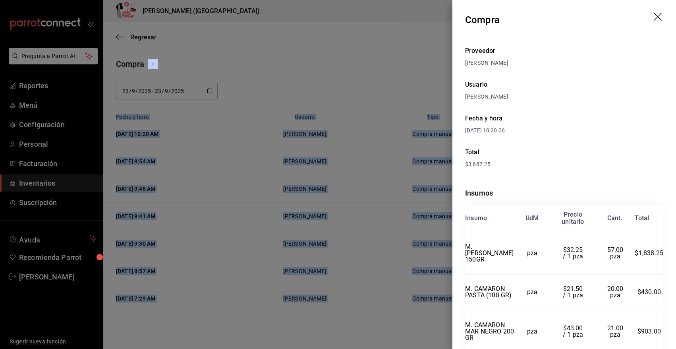
scroll to position [93, 0]
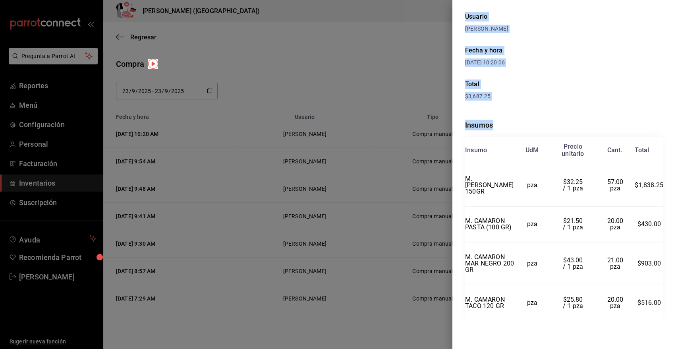
drag, startPoint x: 466, startPoint y: 18, endPoint x: 659, endPoint y: 304, distance: 344.9
click at [659, 304] on div "Compra Proveedor [PERSON_NAME] Usuario [PERSON_NAME] y hora [DATE] 10:20:06 Tot…" at bounding box center [564, 174] width 224 height 349
copy div "Compra Proveedor [PERSON_NAME] Usuario [PERSON_NAME] y hora [DATE] 10:20:06 Tot…"
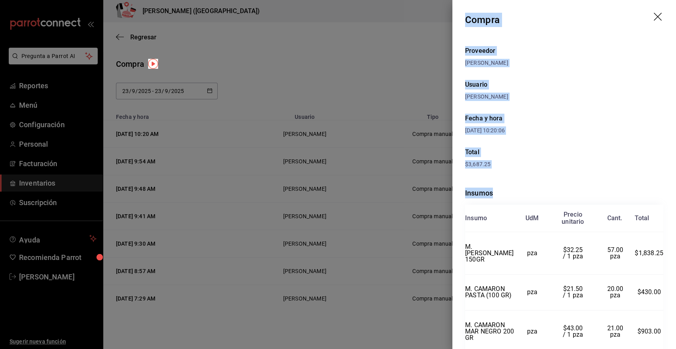
click at [654, 18] on icon "drag" at bounding box center [658, 17] width 8 height 8
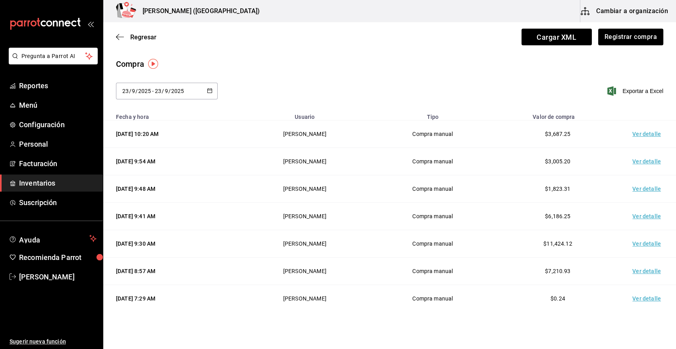
click at [67, 185] on span "Inventarios" at bounding box center [57, 182] width 77 height 11
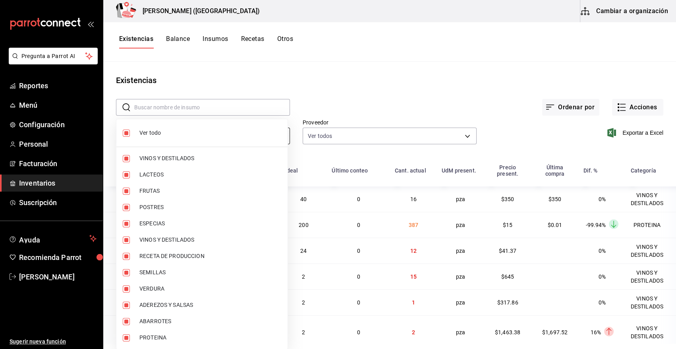
click at [218, 137] on body "Pregunta a Parrot AI Reportes Menú Configuración Personal Facturación Inventari…" at bounding box center [338, 171] width 676 height 343
click at [156, 133] on span "Ver todo" at bounding box center [210, 133] width 142 height 8
checkbox input "false"
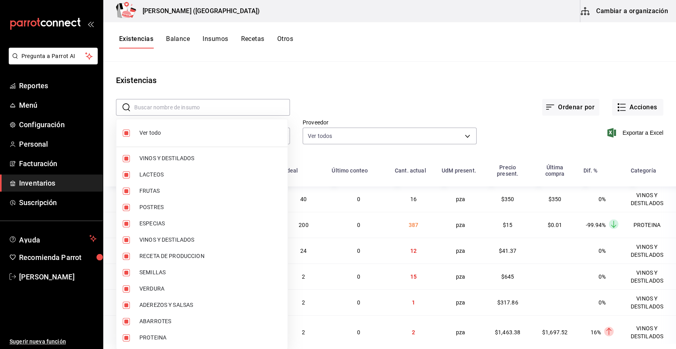
checkbox input "false"
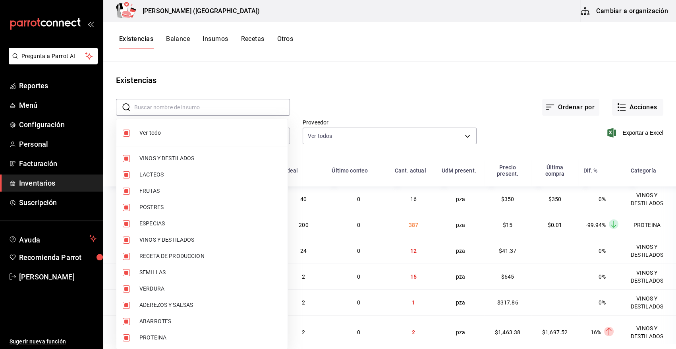
checkbox input "false"
click at [128, 338] on input "checkbox" at bounding box center [126, 337] width 7 height 7
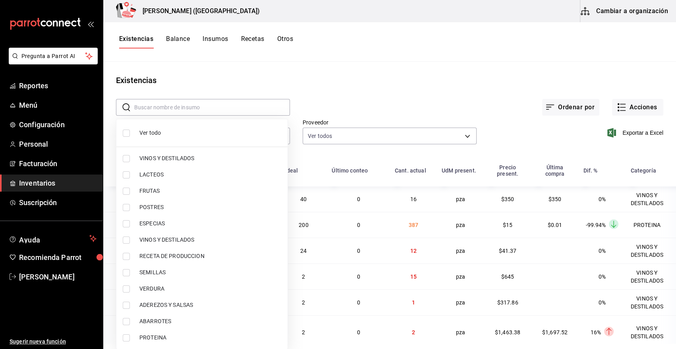
checkbox input "true"
type input "3e90cef9-1dc9-474d-8316-d124f624c148"
click at [405, 87] on div at bounding box center [338, 174] width 676 height 349
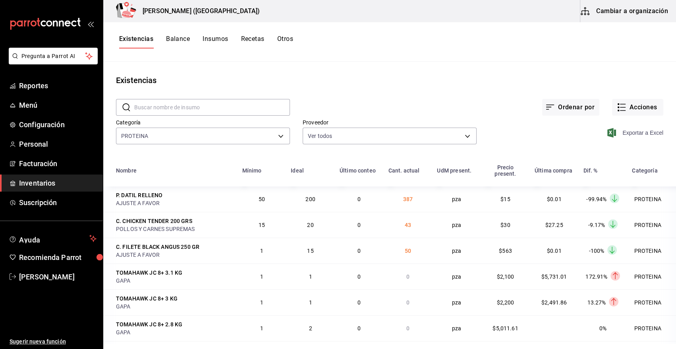
click at [627, 134] on span "Exportar a Excel" at bounding box center [636, 133] width 54 height 10
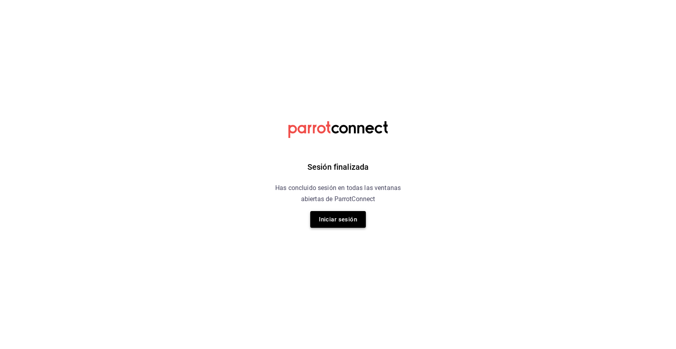
click at [358, 218] on button "Iniciar sesión" at bounding box center [338, 219] width 56 height 17
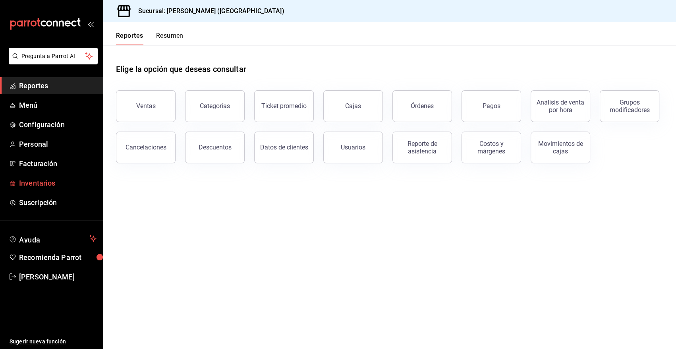
click at [46, 184] on span "Inventarios" at bounding box center [57, 182] width 77 height 11
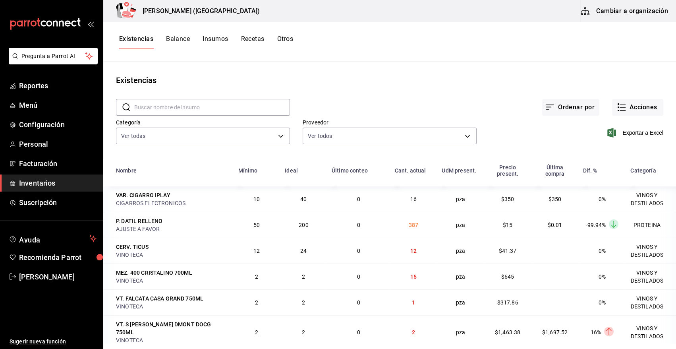
click at [636, 14] on button "Cambiar a organización" at bounding box center [624, 11] width 89 height 22
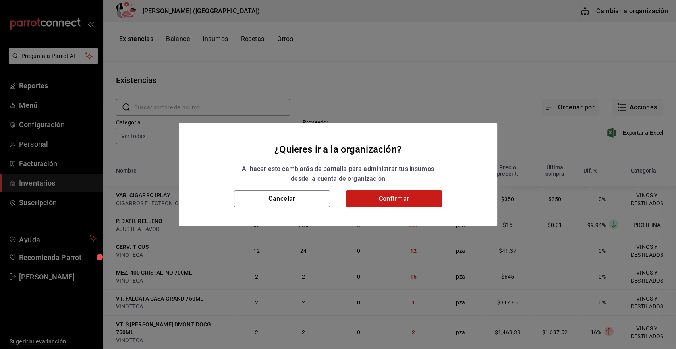
click at [393, 202] on button "Confirmar" at bounding box center [394, 198] width 96 height 17
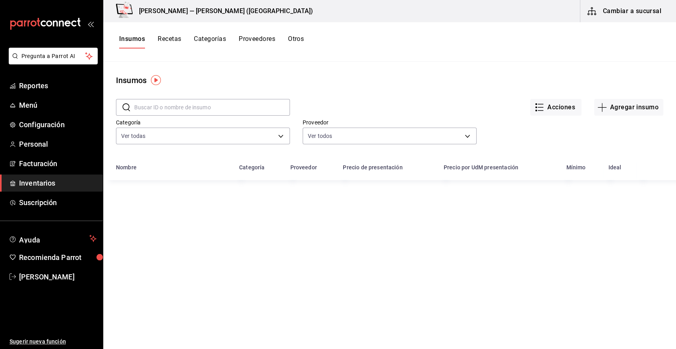
click at [184, 103] on input "text" at bounding box center [212, 107] width 156 height 16
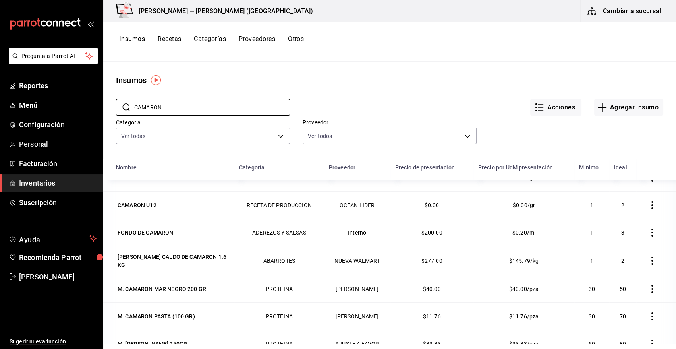
scroll to position [42, 0]
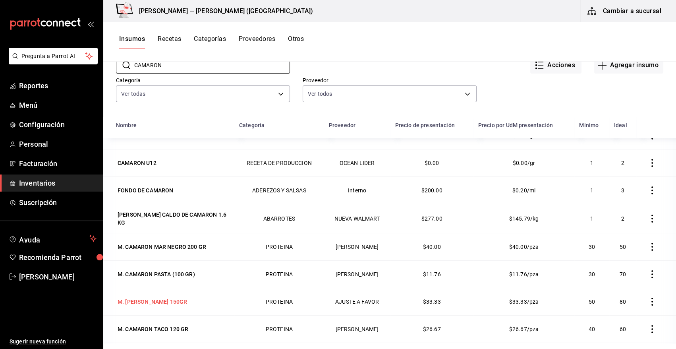
type input "CAMARON"
click at [168, 300] on div "M. [PERSON_NAME] 150GR" at bounding box center [152, 301] width 69 height 8
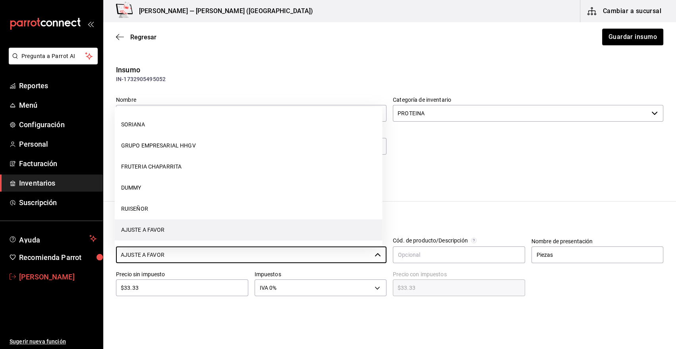
drag, startPoint x: 186, startPoint y: 253, endPoint x: 62, endPoint y: 267, distance: 125.1
click at [62, 267] on div "Pregunta a Parrot AI Reportes Menú Configuración Personal Facturación Inventari…" at bounding box center [338, 152] width 676 height 304
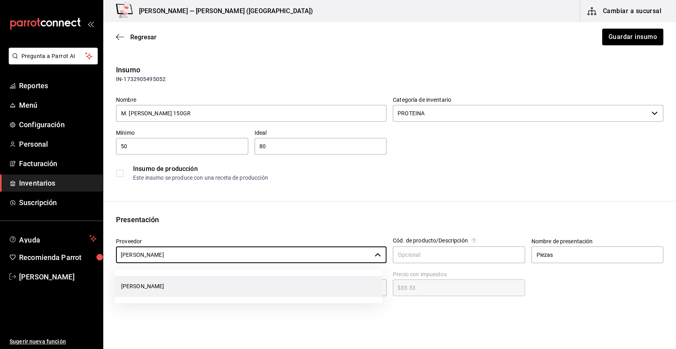
click at [178, 289] on li "[PERSON_NAME]" at bounding box center [249, 286] width 268 height 21
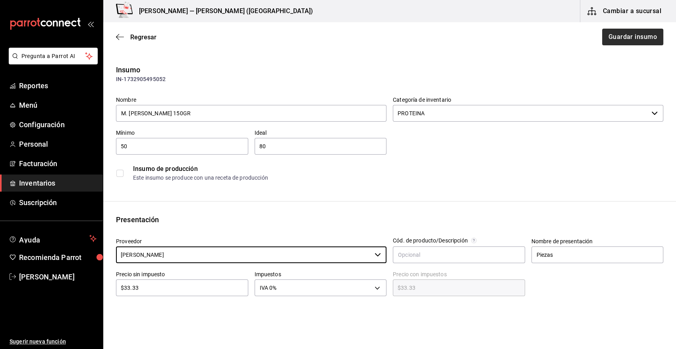
type input "[PERSON_NAME]"
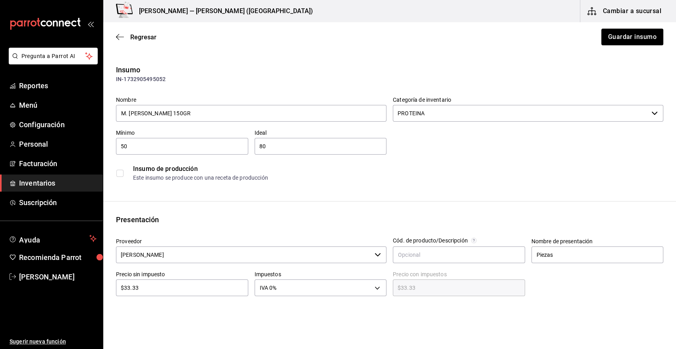
drag, startPoint x: 632, startPoint y: 33, endPoint x: 461, endPoint y: 31, distance: 170.8
click at [623, 35] on button "Guardar insumo" at bounding box center [632, 37] width 62 height 17
